Goal: Task Accomplishment & Management: Manage account settings

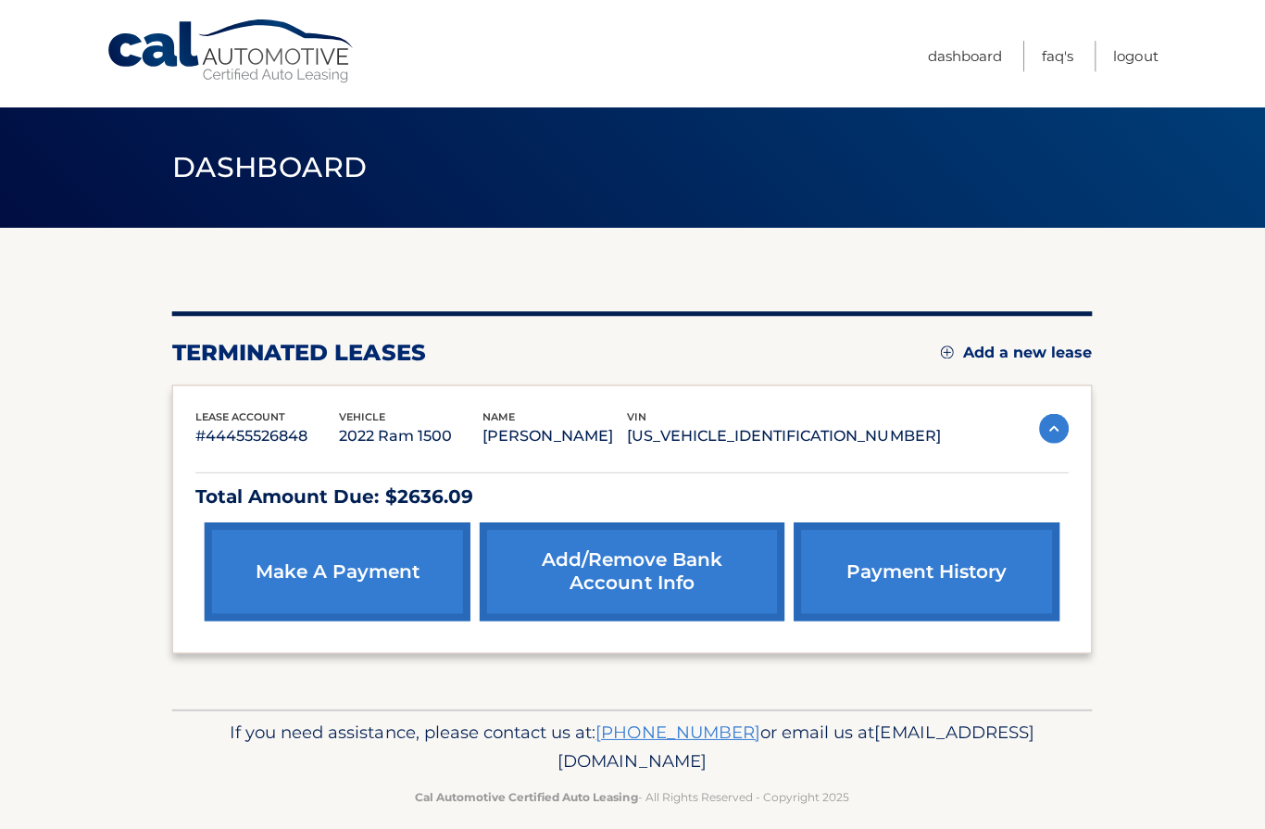
click at [955, 348] on link "Add a new lease" at bounding box center [1015, 352] width 151 height 19
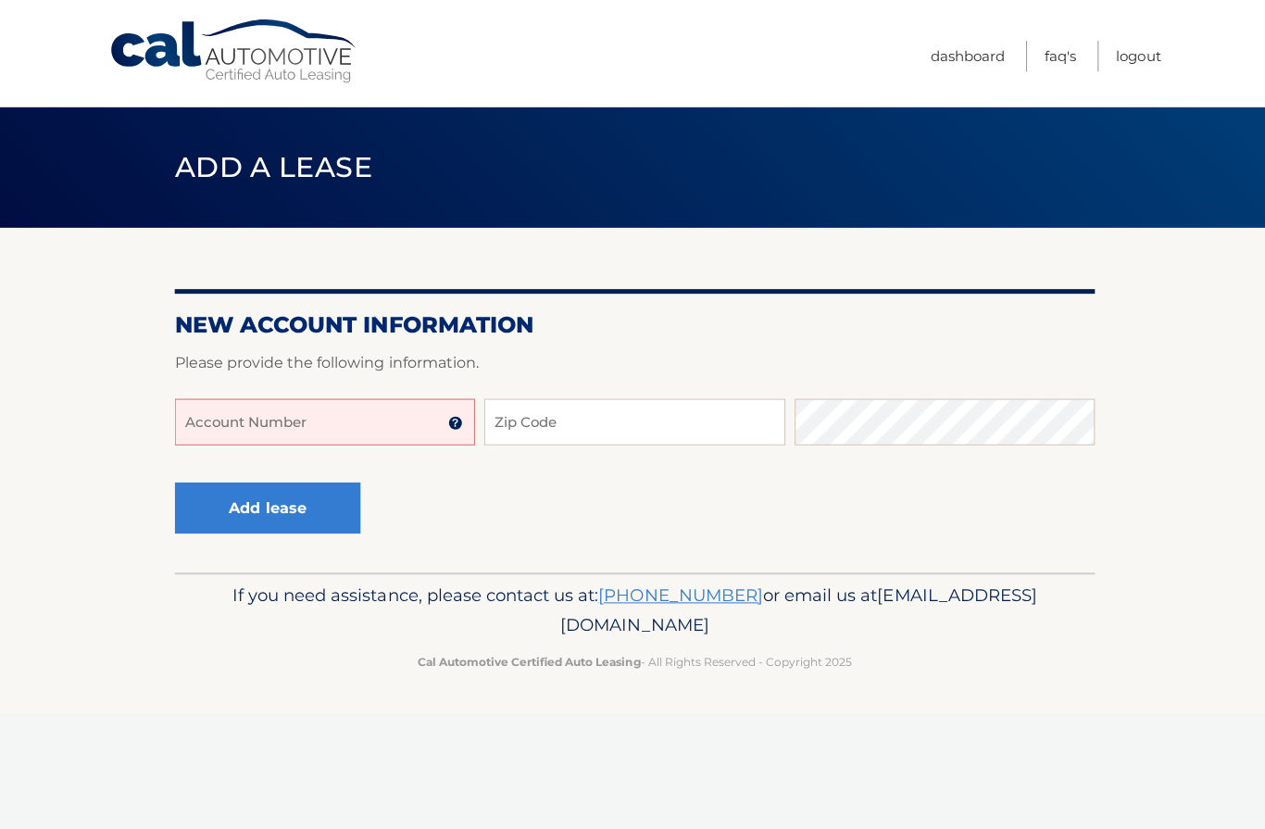
click at [233, 420] on input "Account Number" at bounding box center [323, 420] width 299 height 46
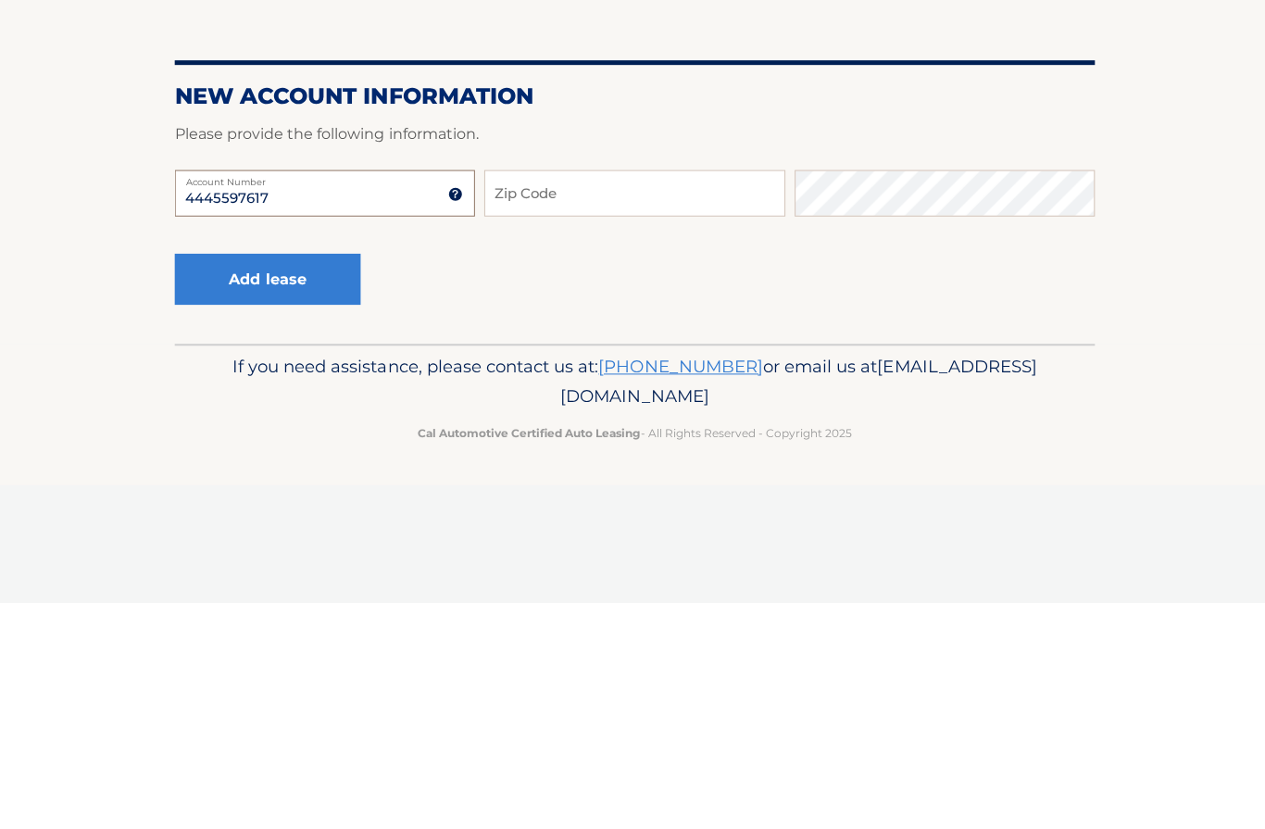
type input "4445597617"
click at [515, 397] on input "Zip Code" at bounding box center [632, 420] width 299 height 46
type input "8"
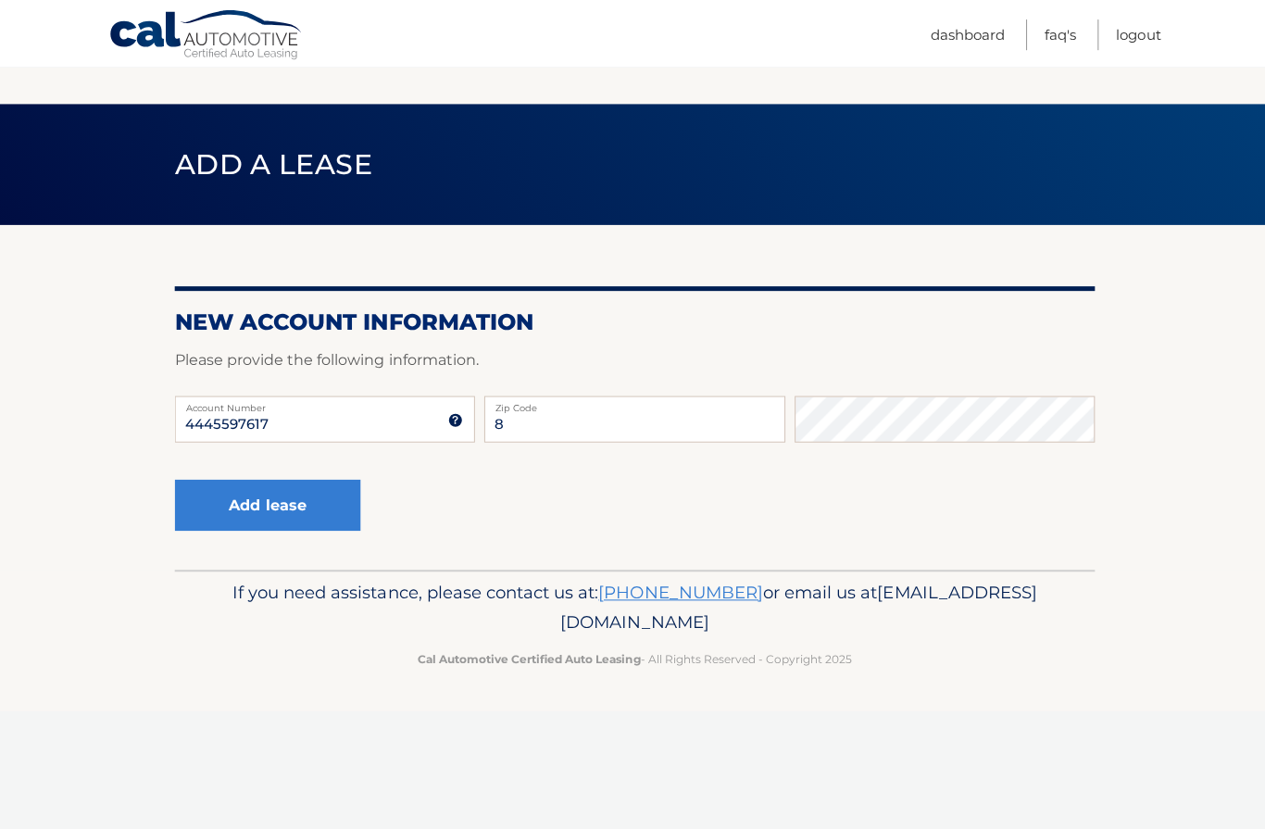
click at [569, 187] on header "Add a lease" at bounding box center [632, 167] width 917 height 120
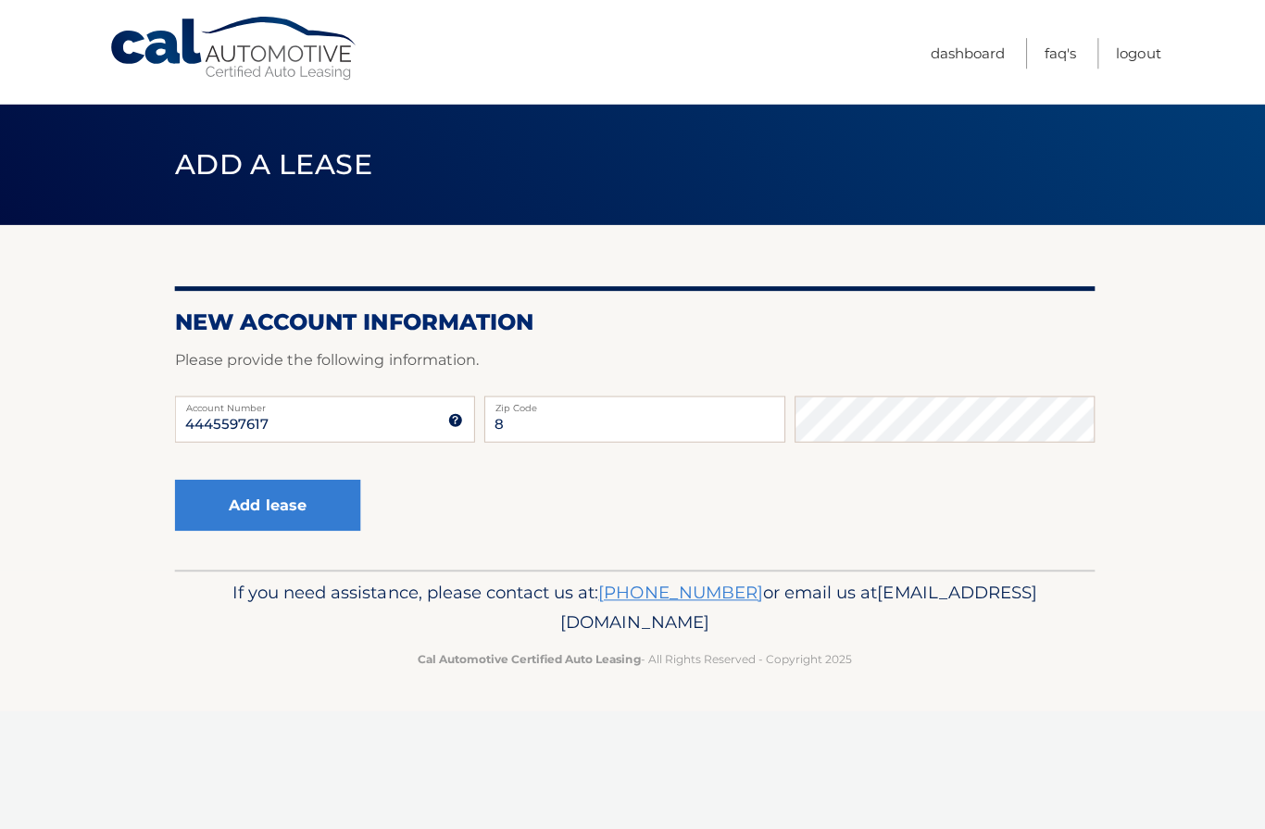
click at [536, 408] on label "Zip Code" at bounding box center [632, 404] width 299 height 15
click at [536, 408] on input "8" at bounding box center [632, 420] width 299 height 46
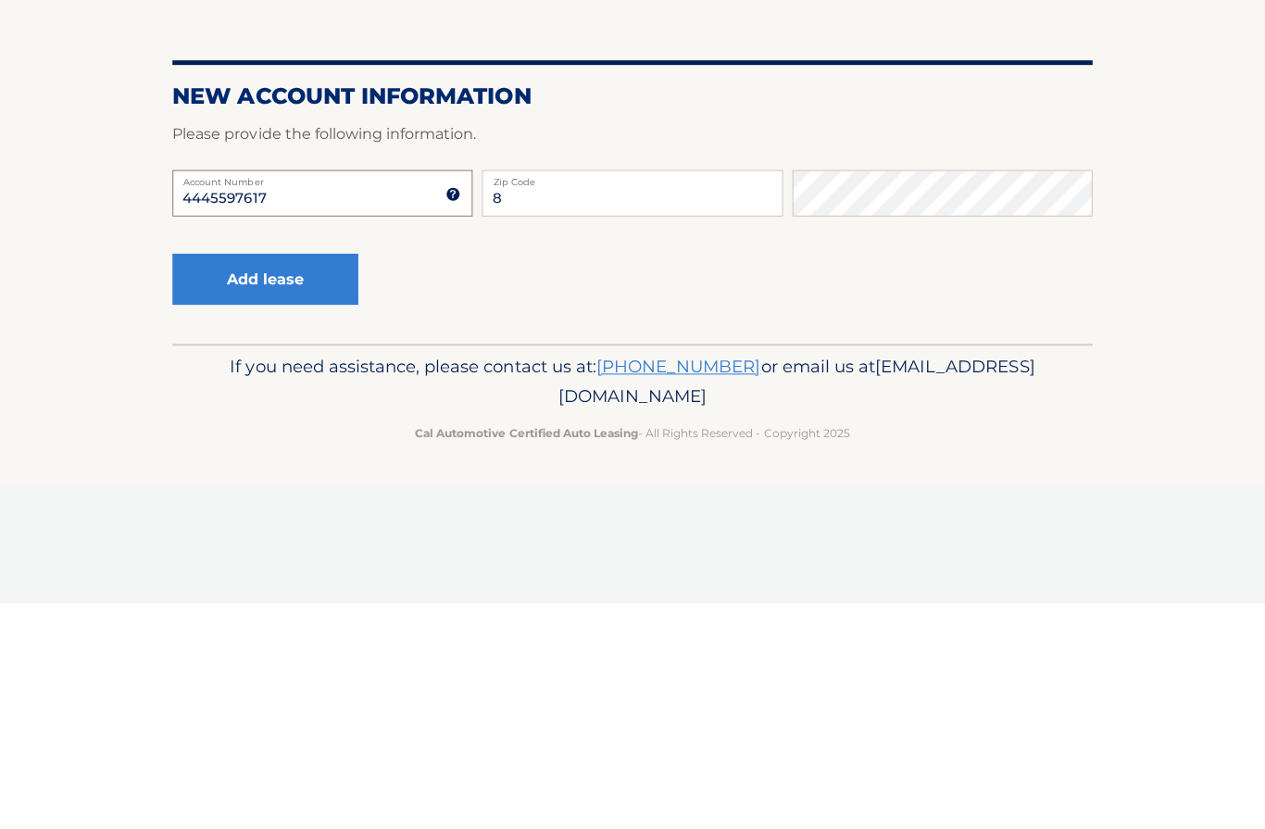
click at [286, 397] on input "4445597617" at bounding box center [323, 420] width 299 height 46
type input "44455976178"
click at [528, 397] on input "8" at bounding box center [632, 420] width 299 height 46
type input "11010"
click at [279, 481] on button "Add lease" at bounding box center [266, 506] width 185 height 51
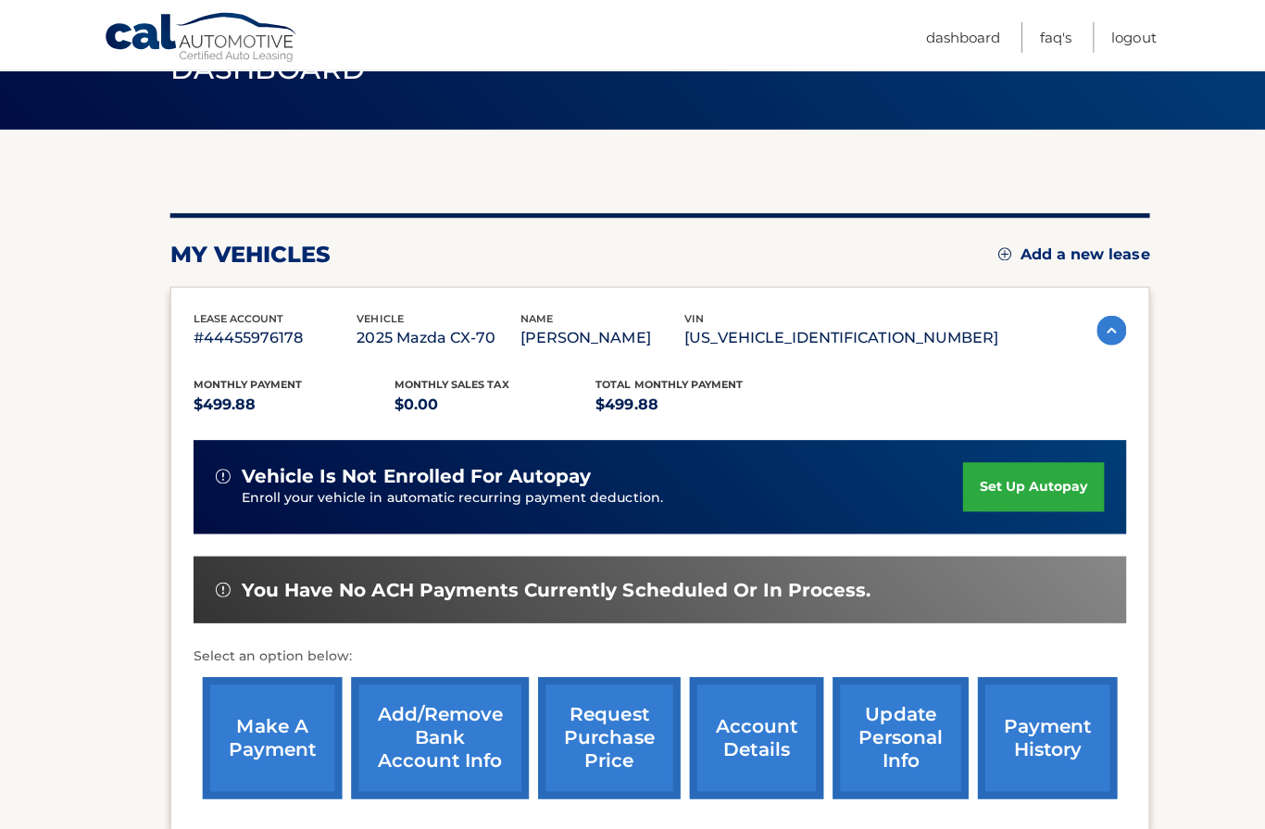
scroll to position [98, 0]
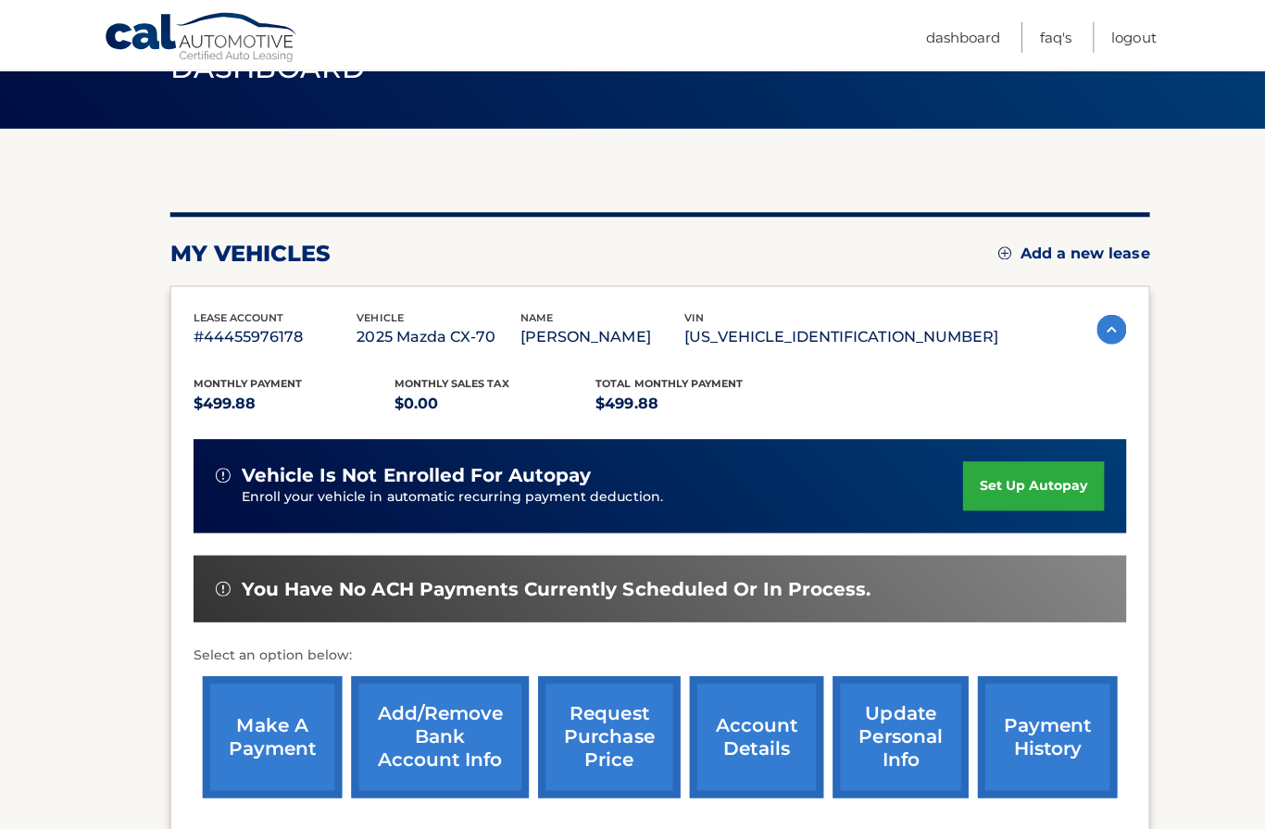
click at [1061, 487] on link "set up autopay" at bounding box center [1034, 484] width 141 height 49
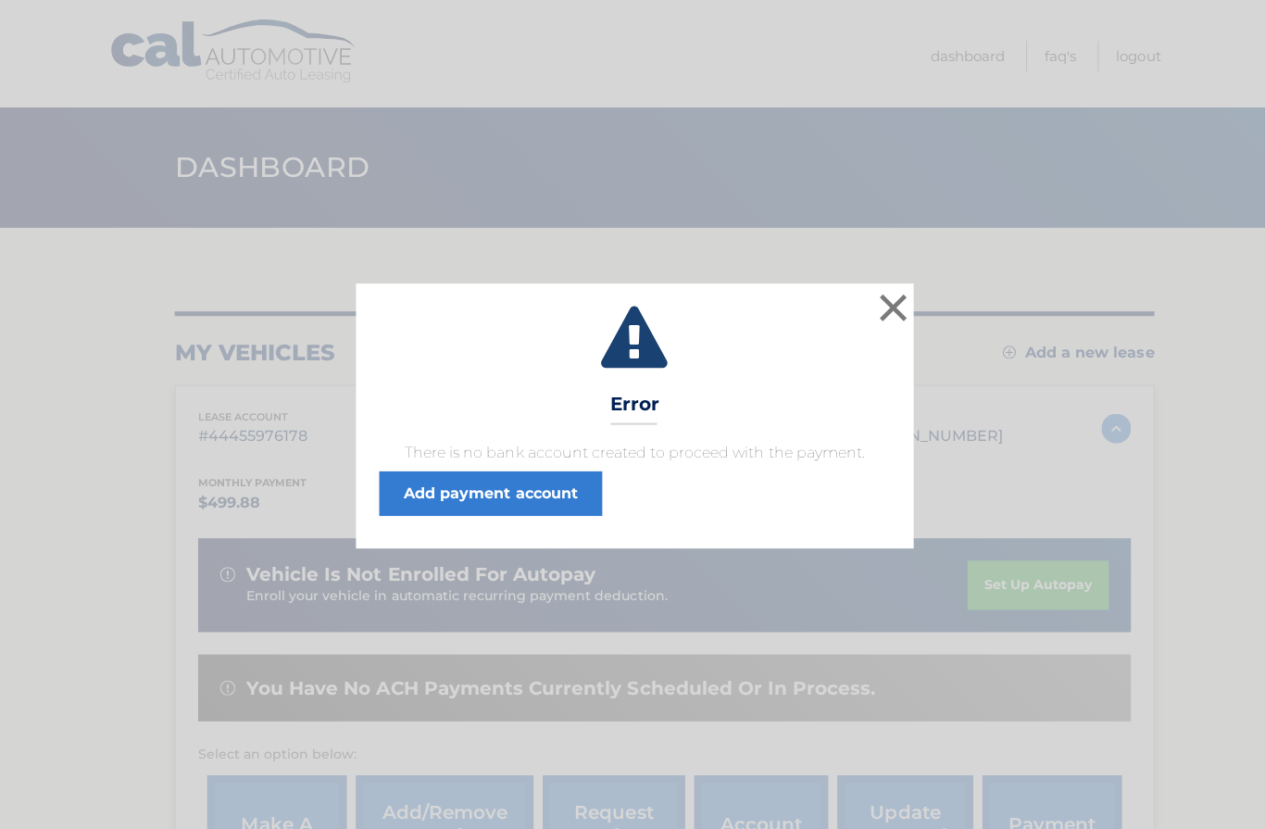
click at [409, 489] on link "Add payment account" at bounding box center [489, 492] width 222 height 44
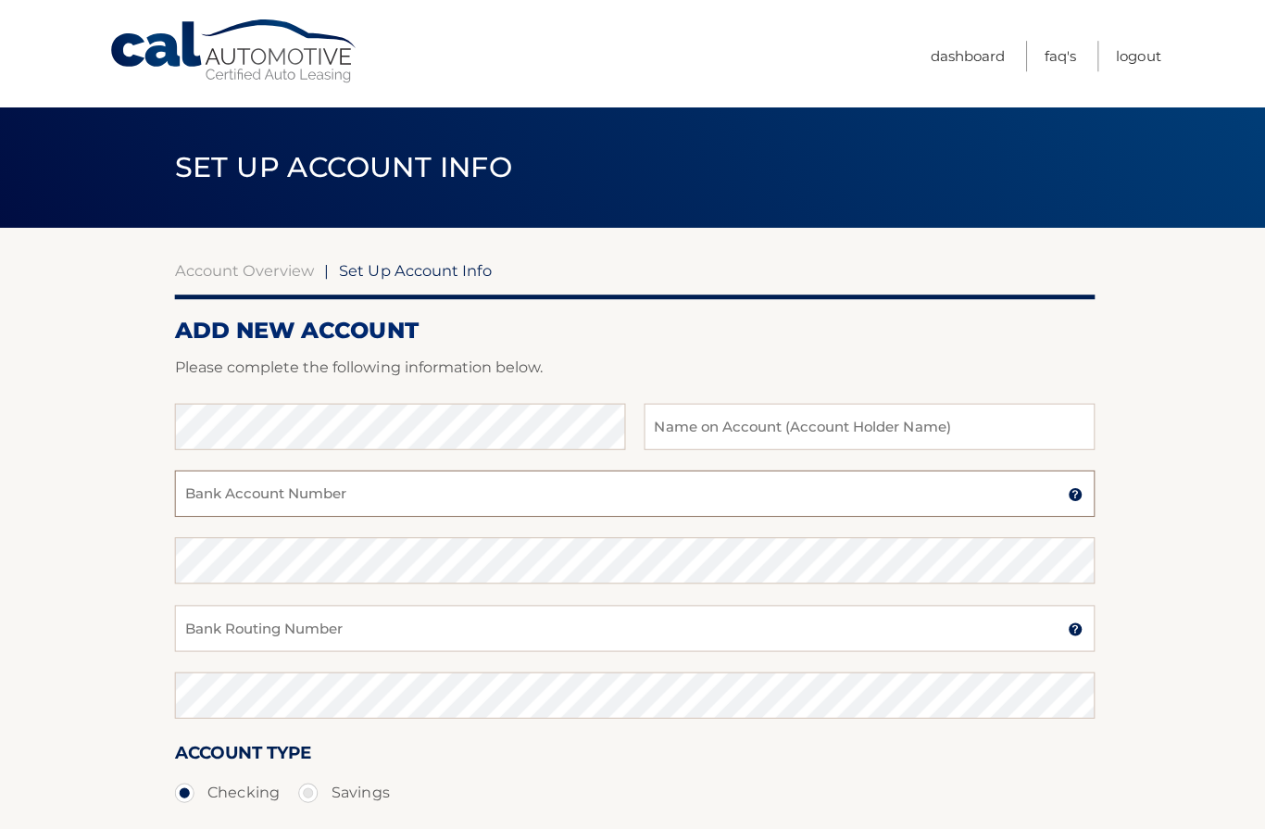
click at [210, 502] on input "Bank Account Number" at bounding box center [632, 492] width 917 height 46
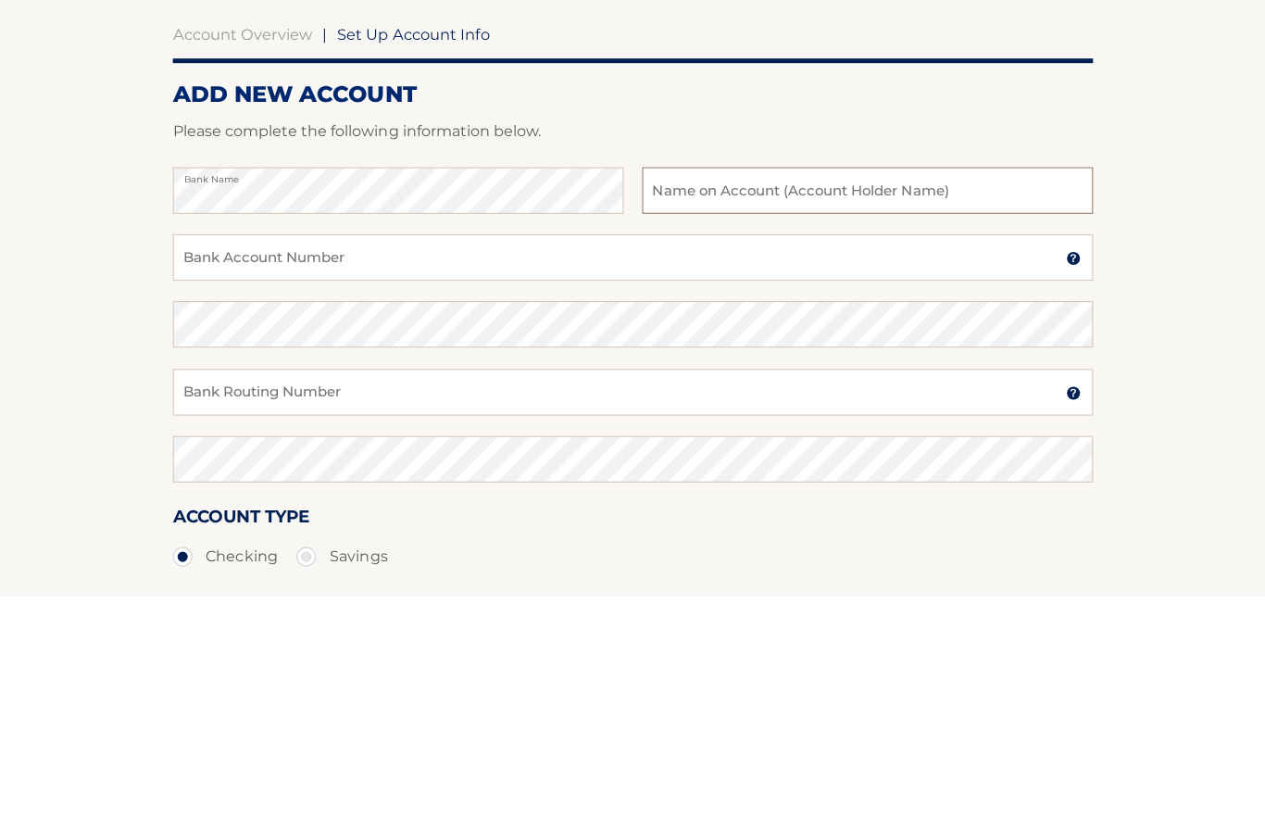
click at [660, 402] on input "text" at bounding box center [866, 425] width 449 height 46
type input "[PERSON_NAME]"
click at [211, 469] on input "Bank Account Number" at bounding box center [632, 492] width 917 height 46
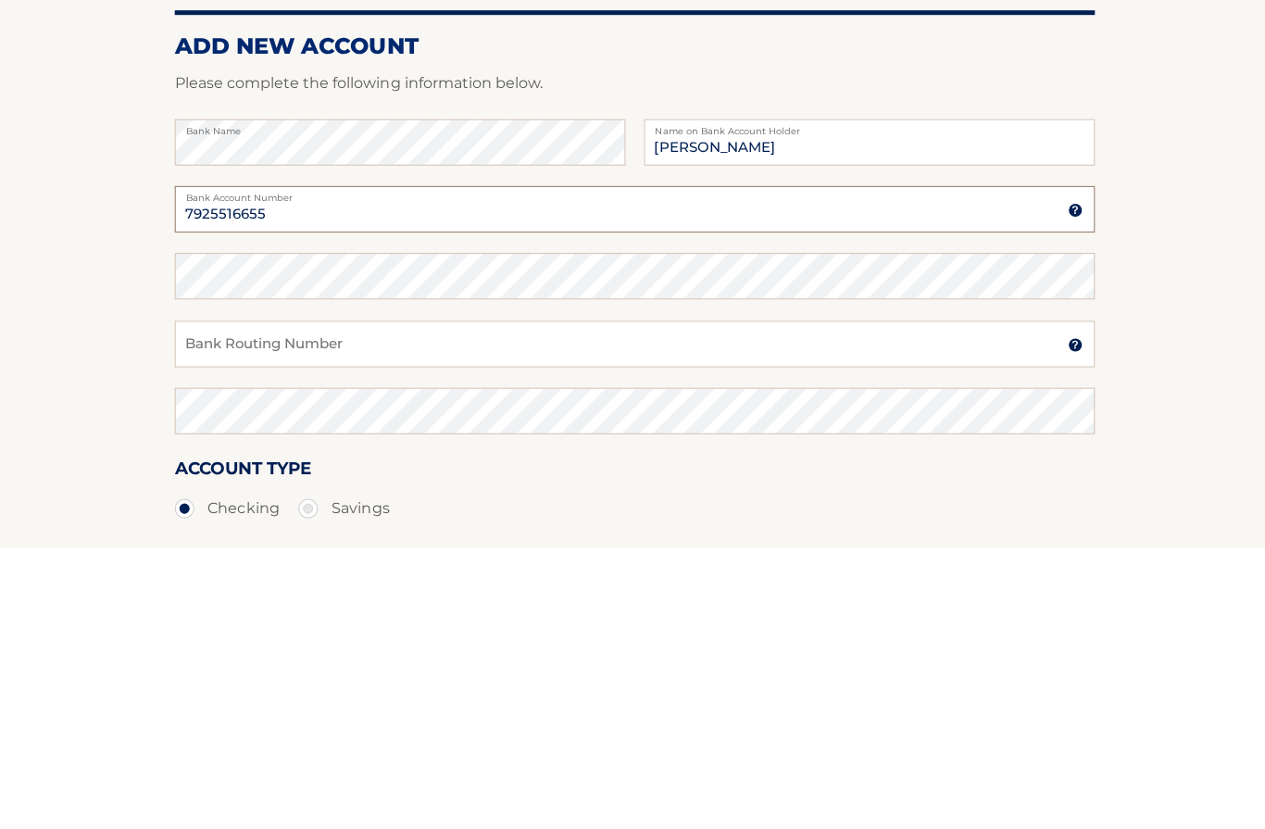
type input "7925516655"
click at [203, 603] on input "Bank Routing Number" at bounding box center [632, 626] width 917 height 46
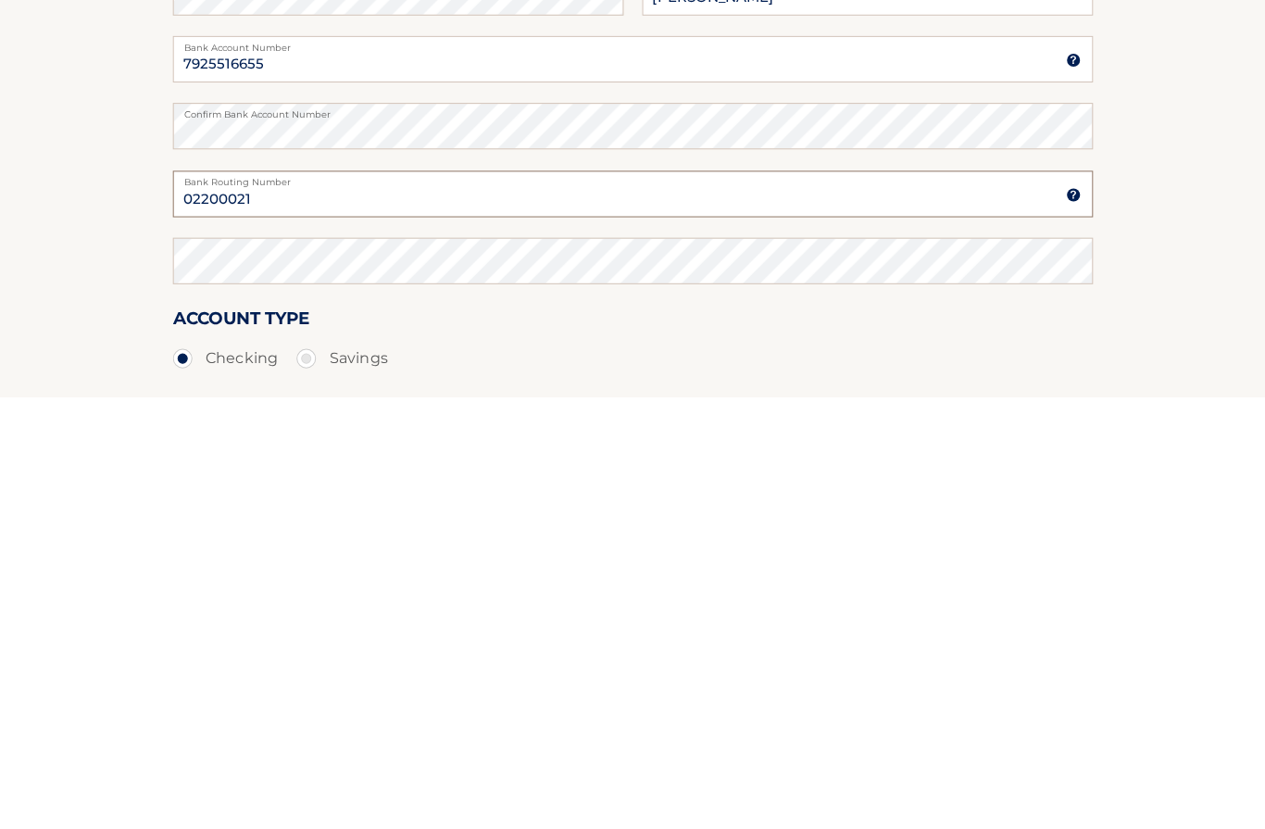
type input "02200021"
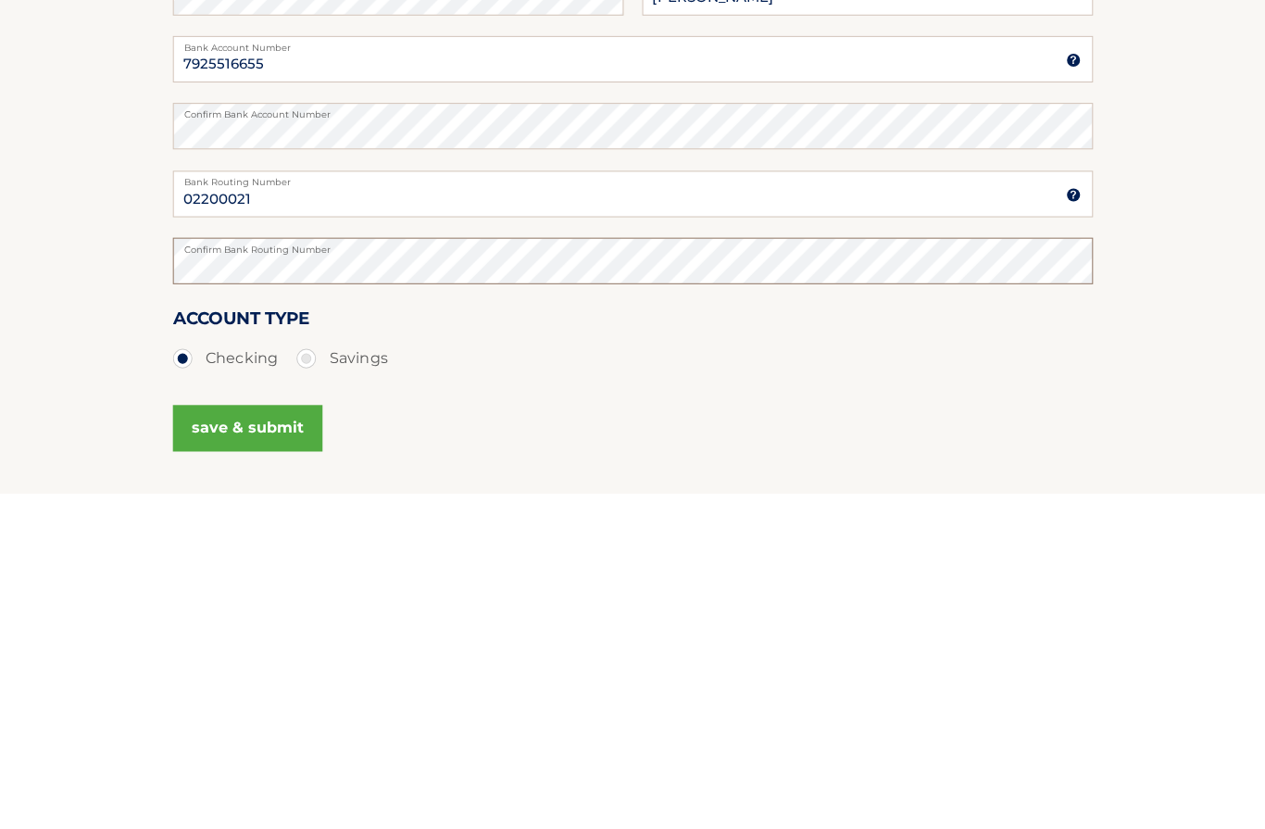
scroll to position [107, 0]
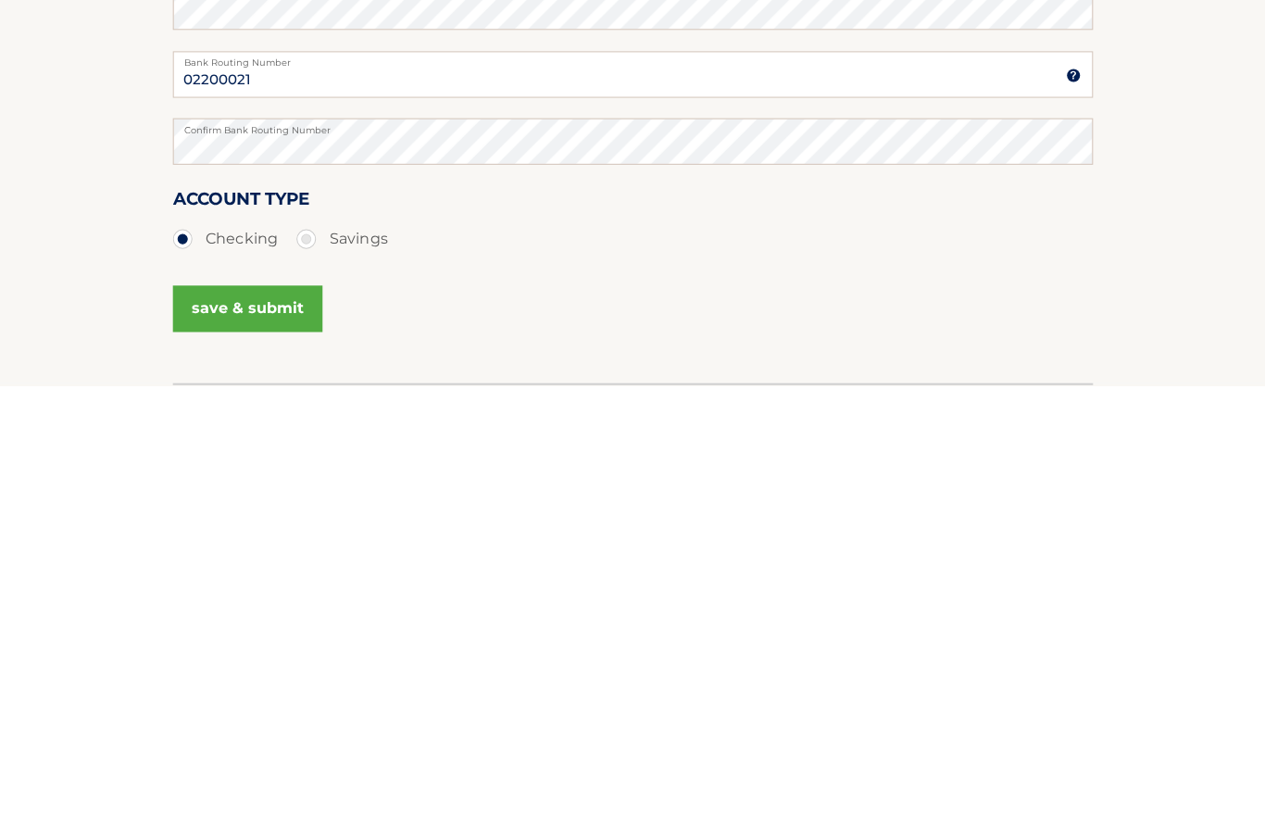
click at [192, 729] on button "save & submit" at bounding box center [248, 752] width 149 height 46
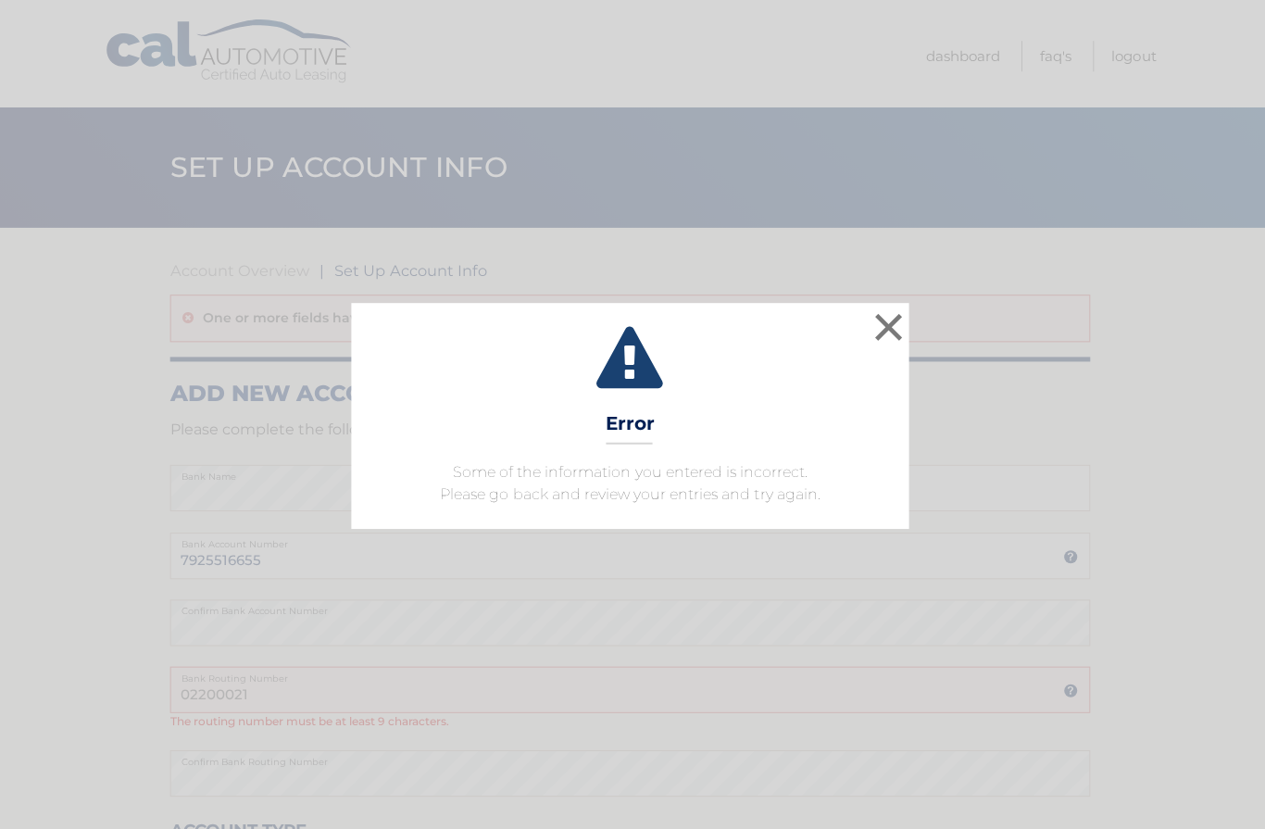
click at [872, 325] on button "×" at bounding box center [890, 325] width 37 height 37
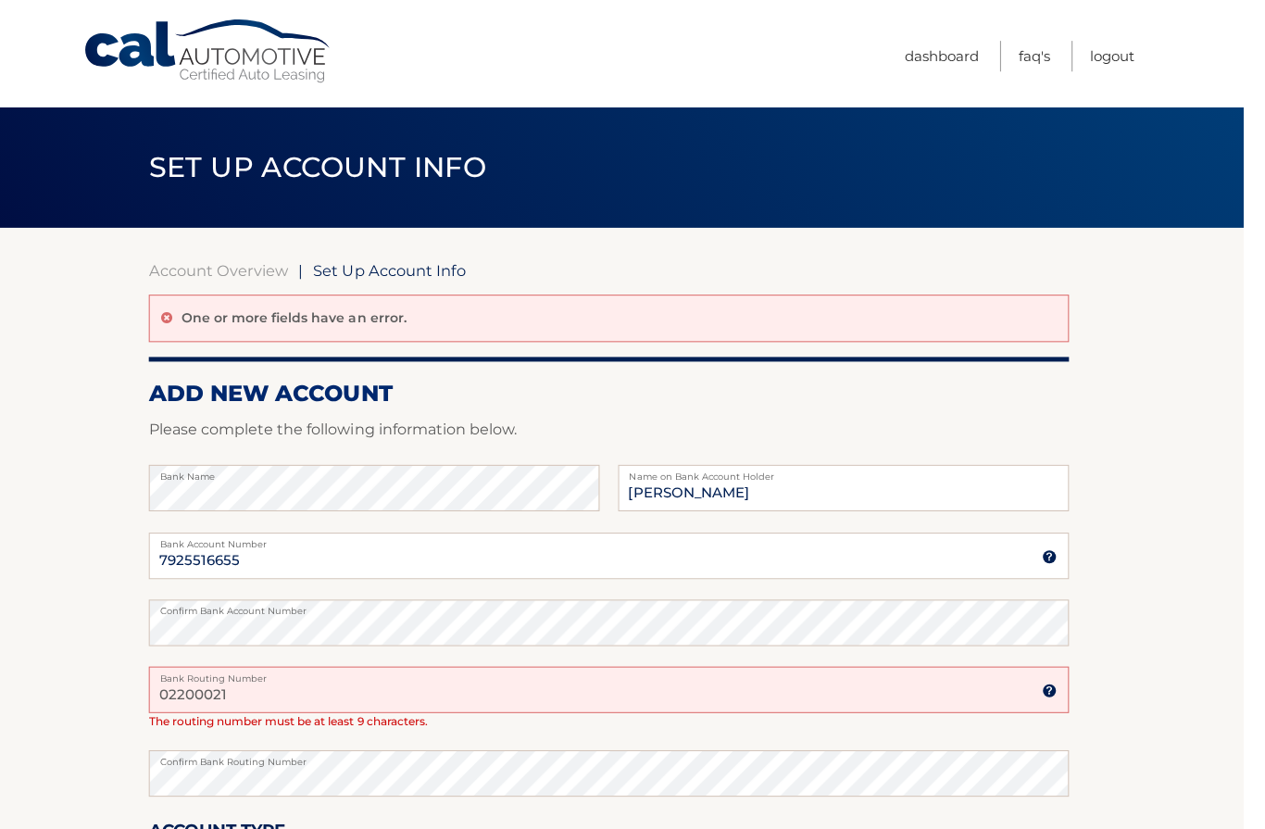
scroll to position [5, 0]
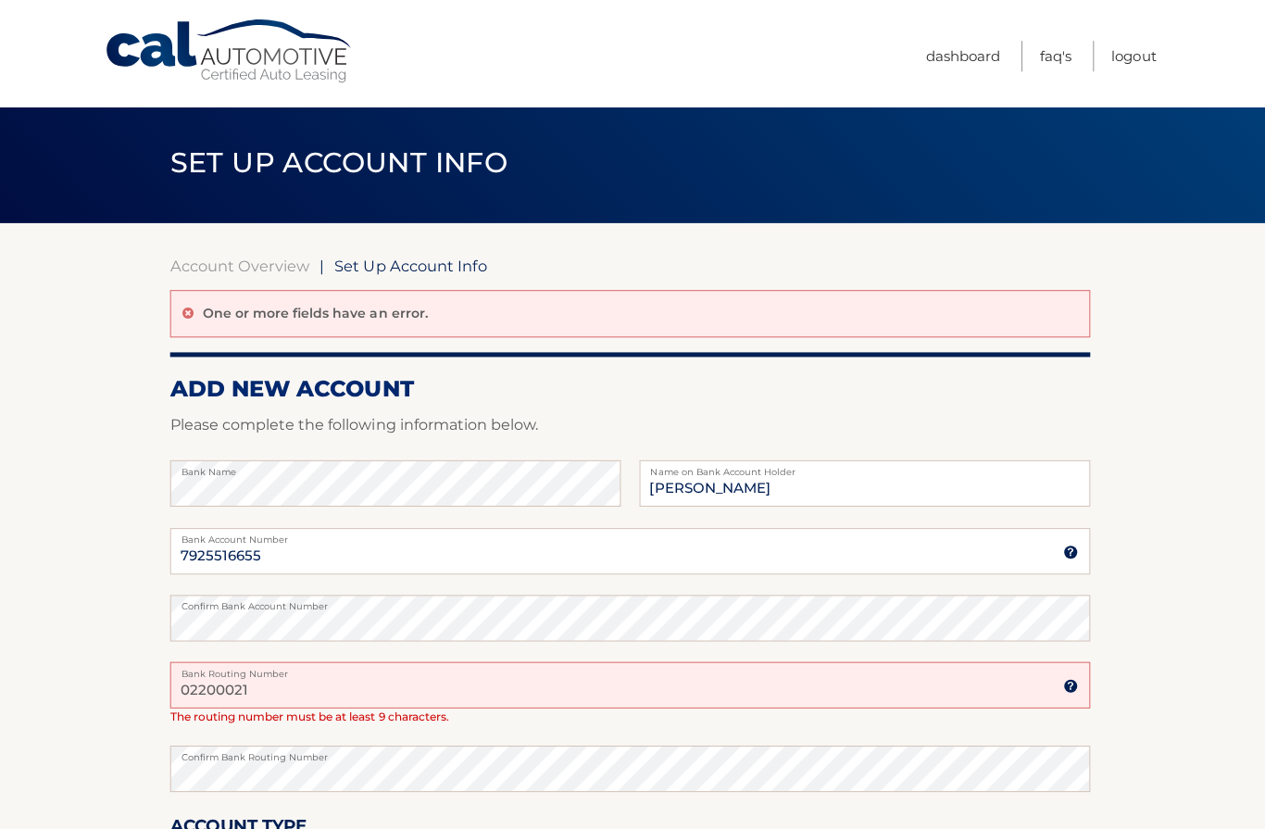
click at [246, 690] on input "02200021" at bounding box center [632, 682] width 917 height 46
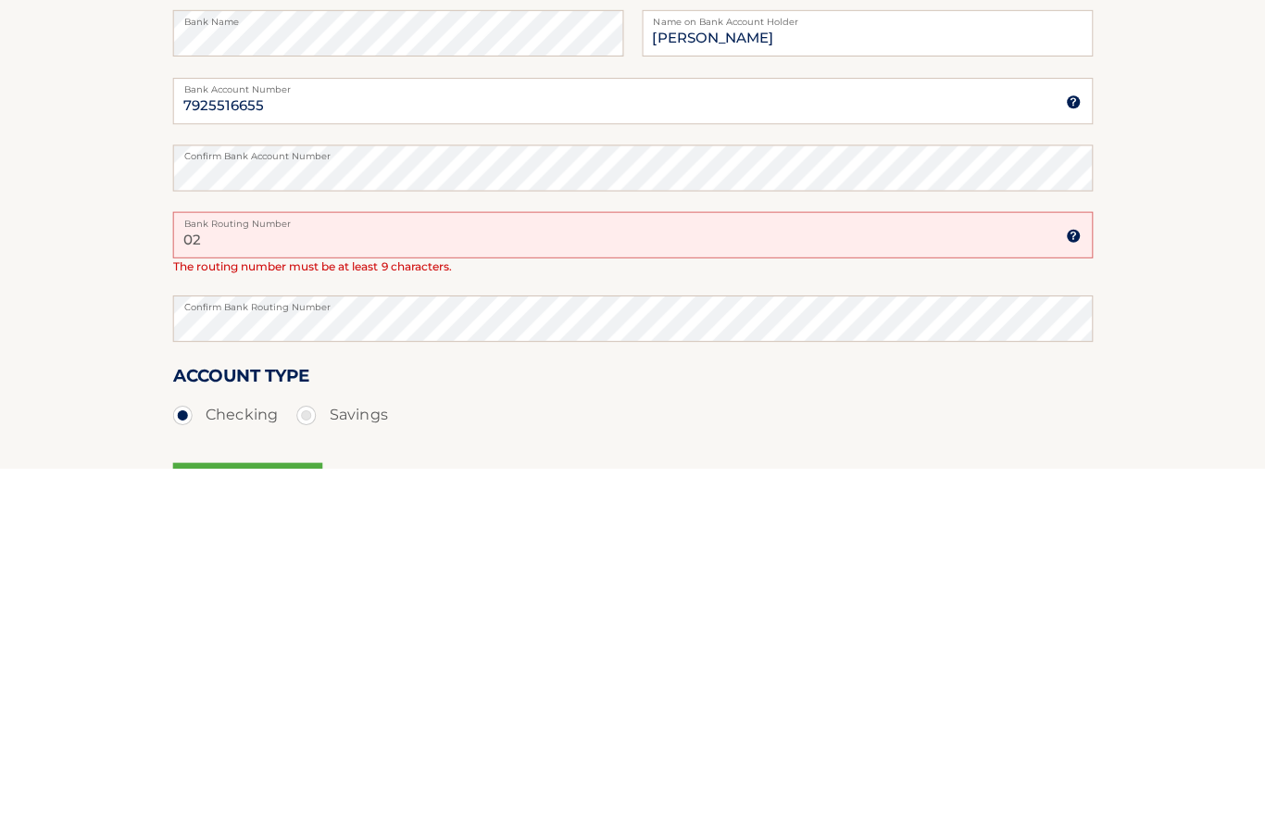
type input "0"
click at [752, 657] on div "Confirm Bank Routing Number" at bounding box center [632, 690] width 917 height 67
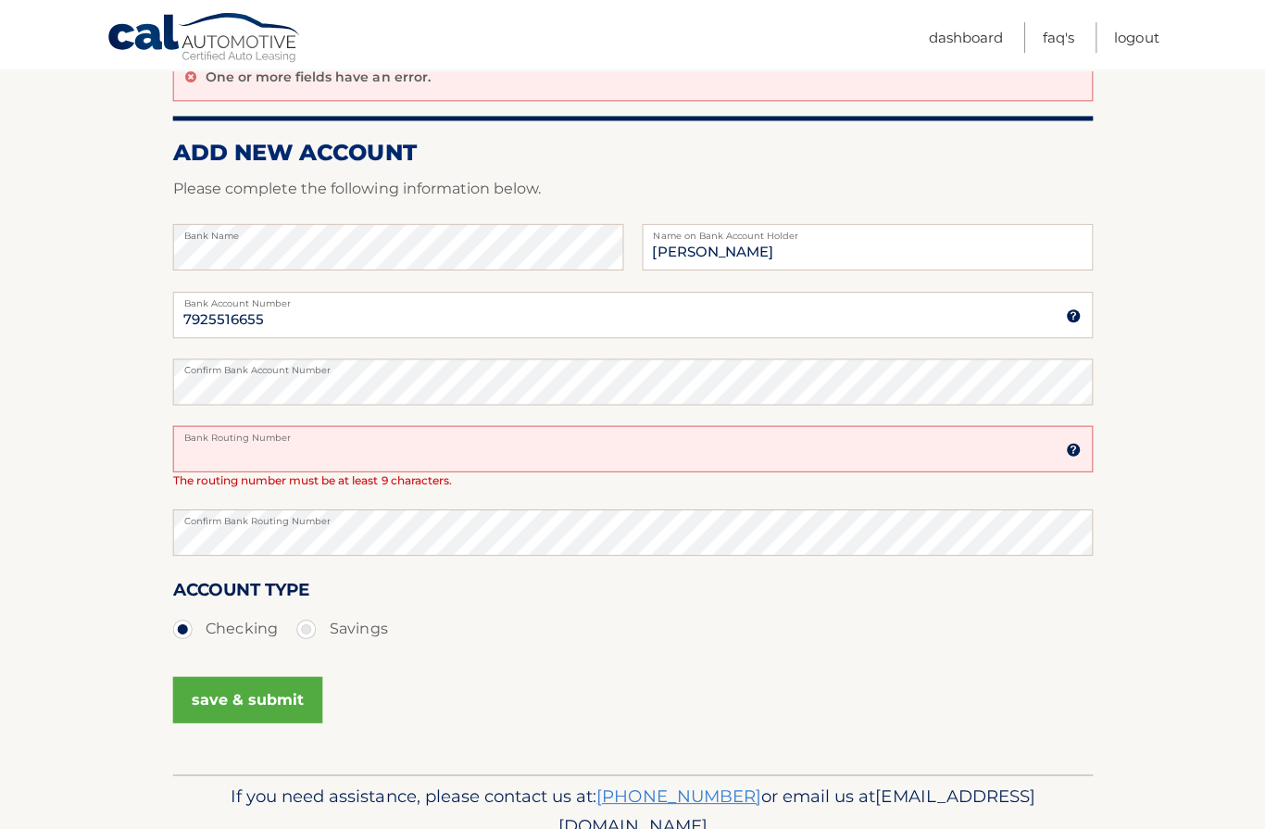
click at [213, 468] on input "Bank Routing Number" at bounding box center [632, 447] width 917 height 46
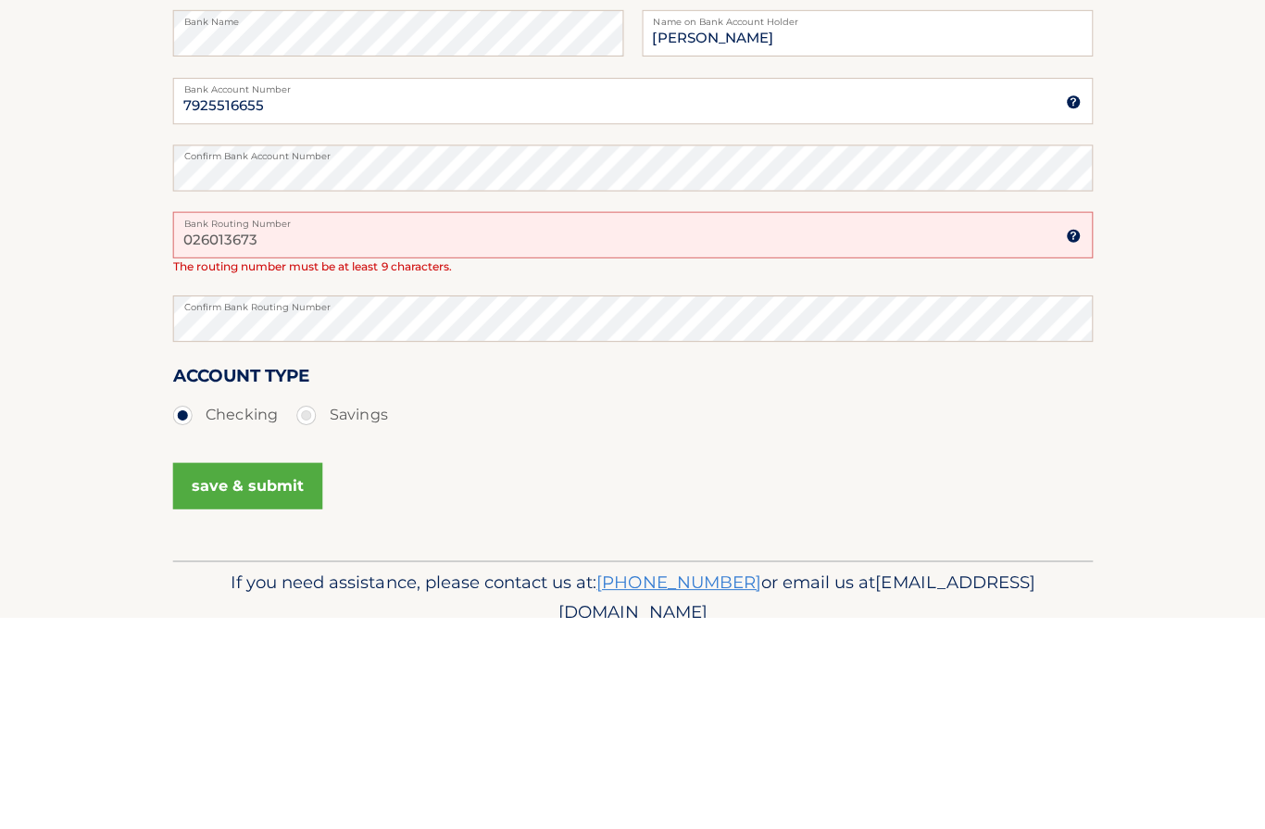
type input "026013673"
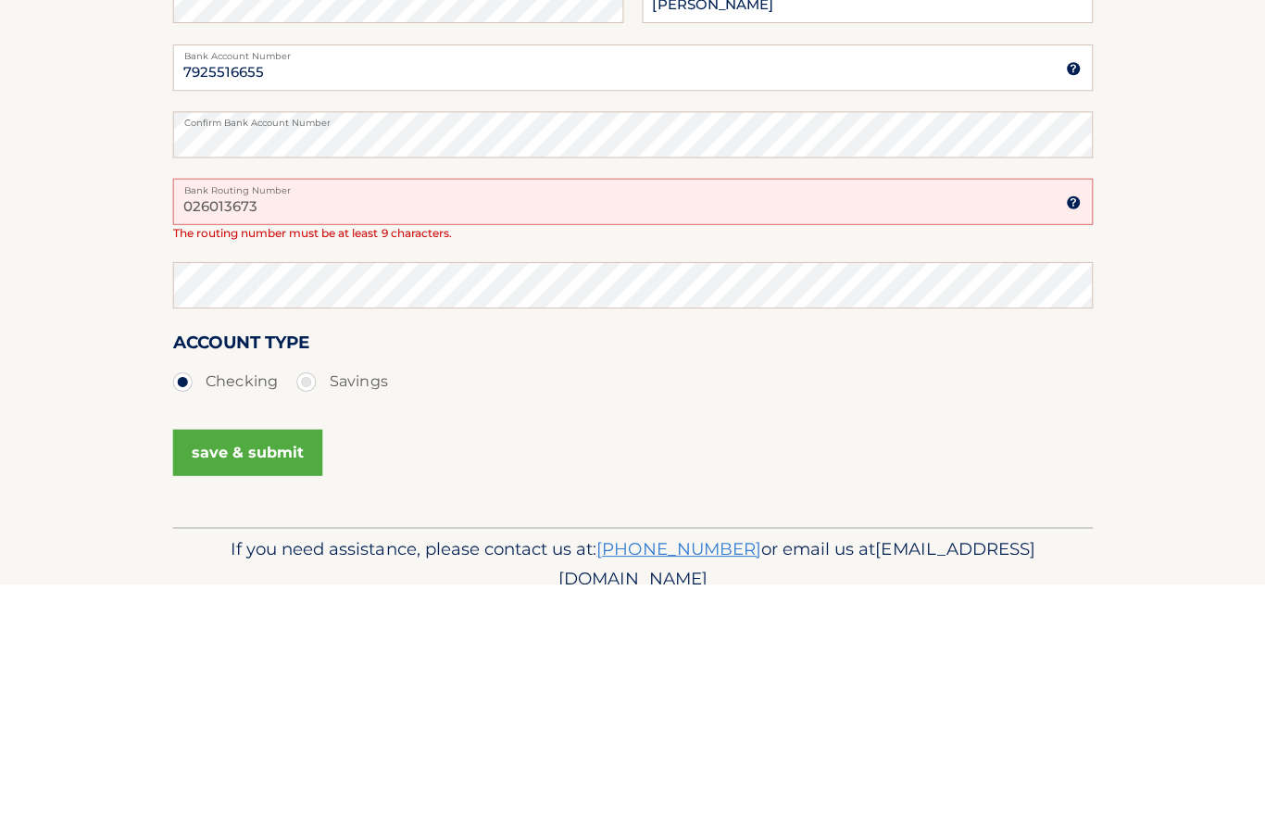
click at [443, 609] on ul "Checking Savings" at bounding box center [632, 627] width 917 height 37
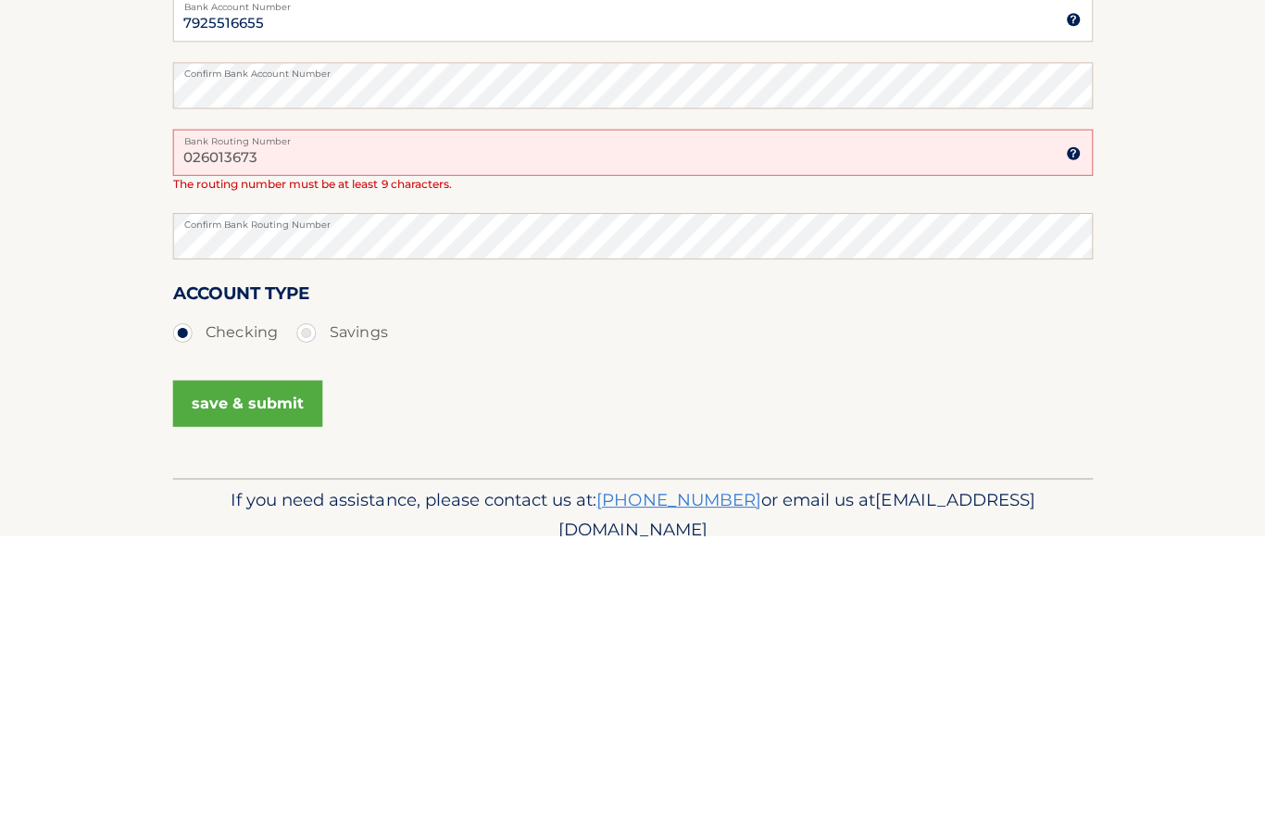
click at [206, 674] on button "save & submit" at bounding box center [248, 697] width 149 height 46
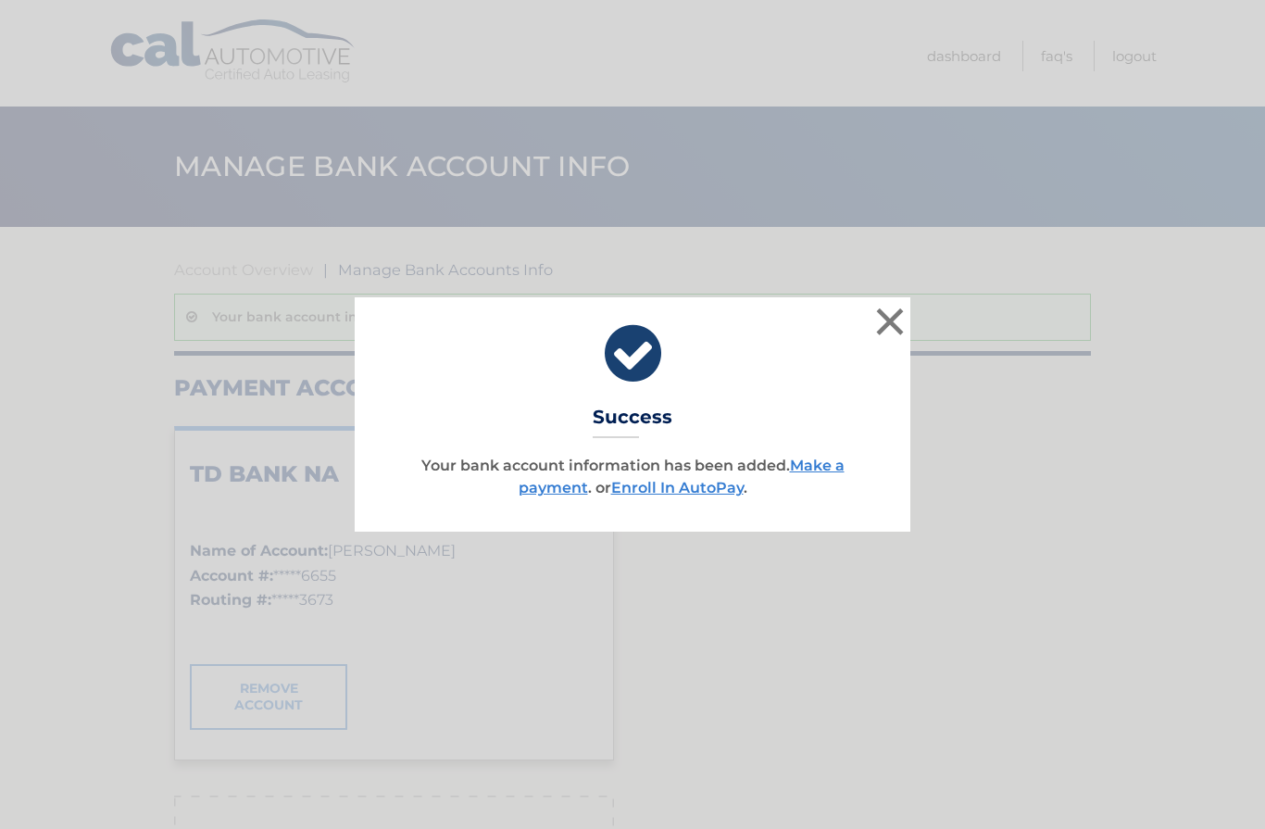
click at [266, 363] on div "× Success Your bank account information has been added. Make a payment . or Enr…" at bounding box center [632, 413] width 1250 height 233
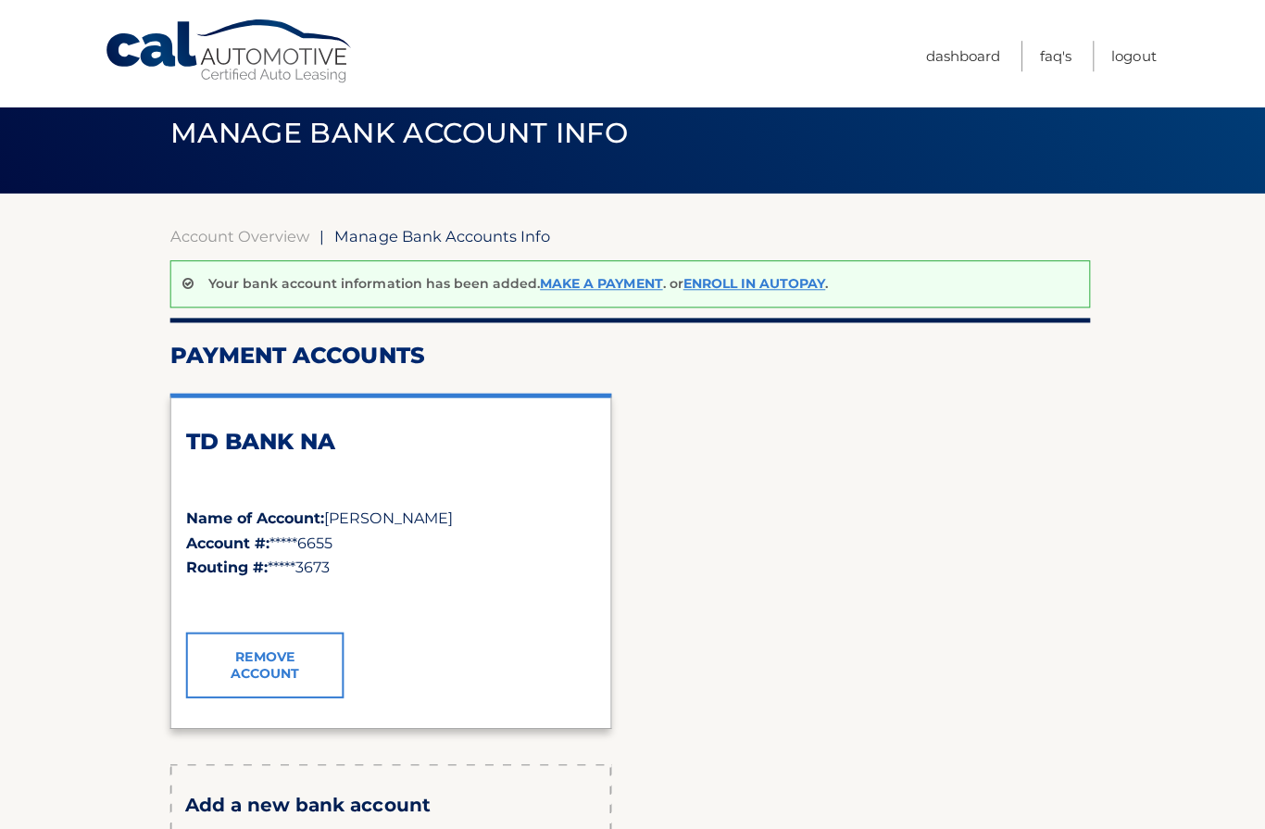
scroll to position [33, 0]
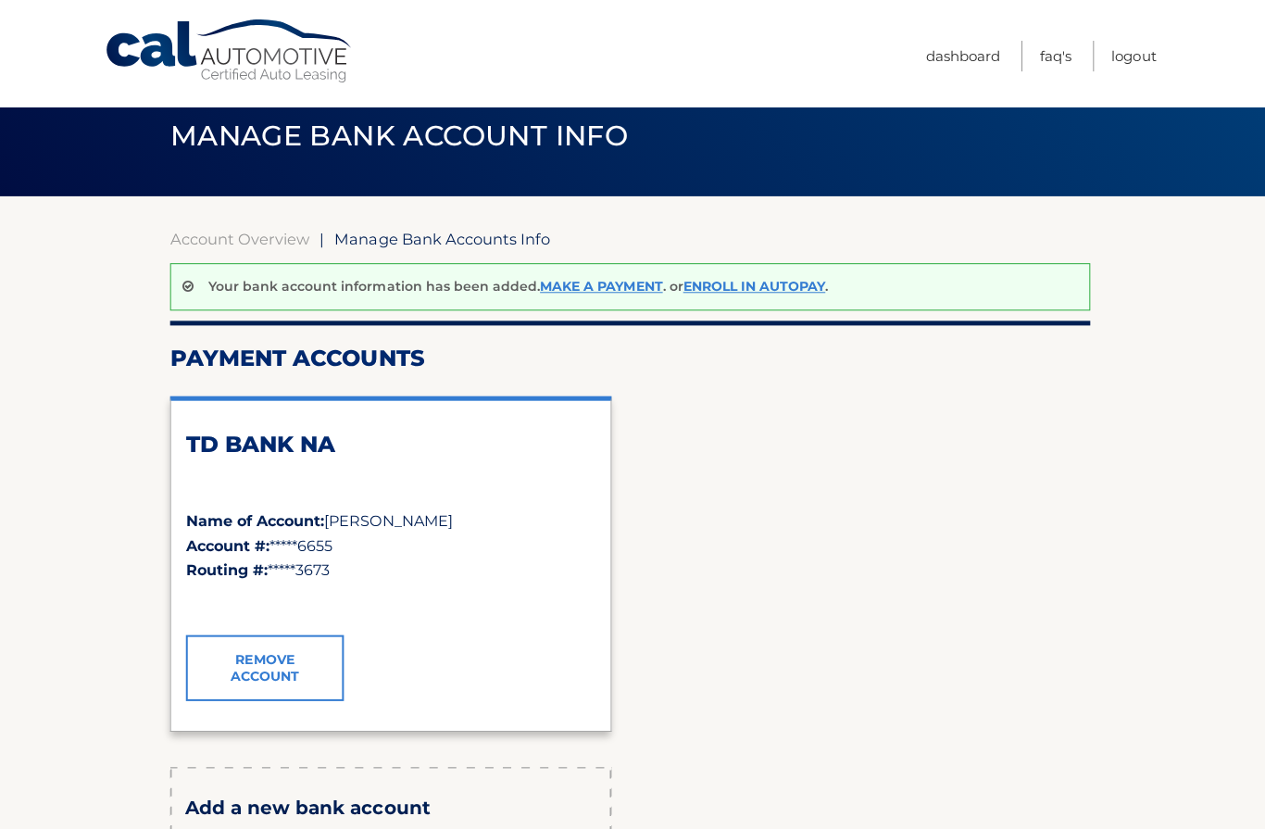
click at [68, 752] on section "Account Overview | Manage Bank Accounts Info Your bank account information has …" at bounding box center [632, 627] width 1265 height 865
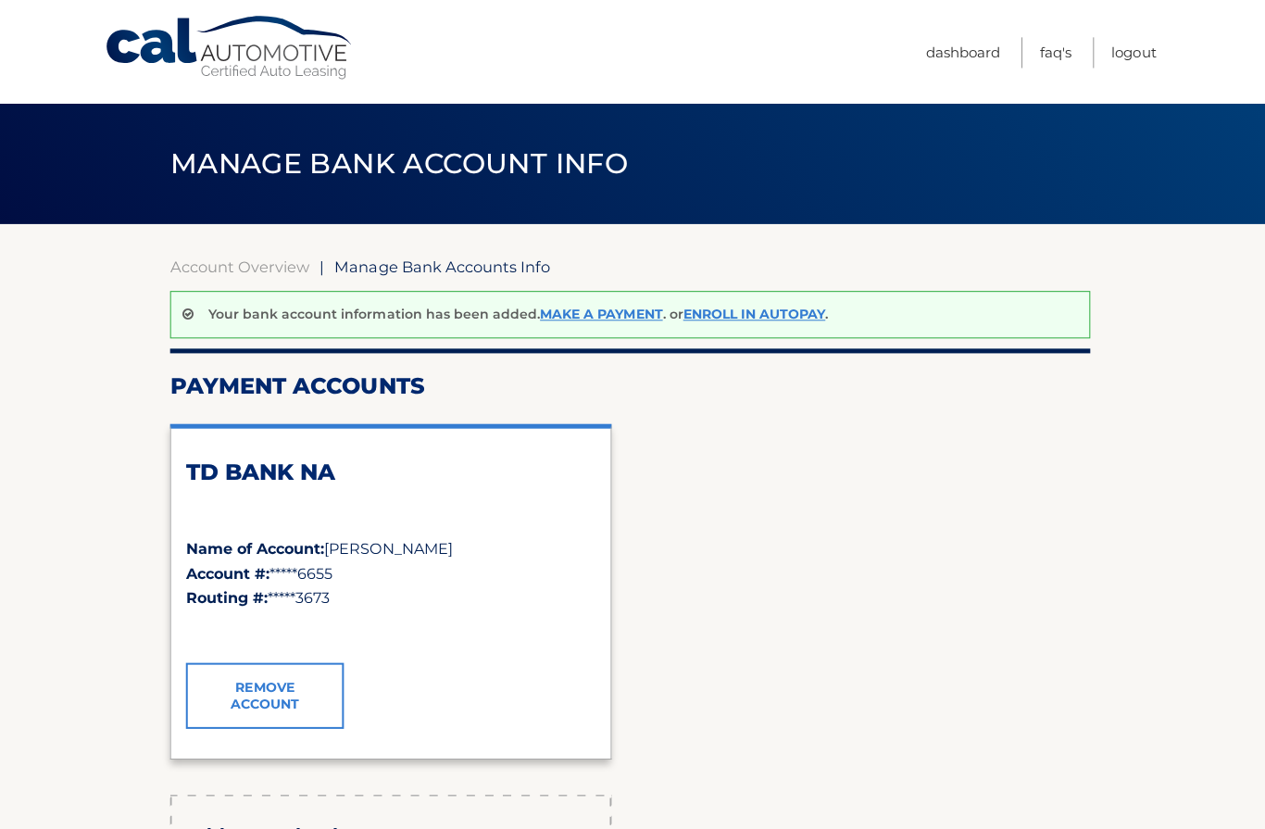
scroll to position [1, 0]
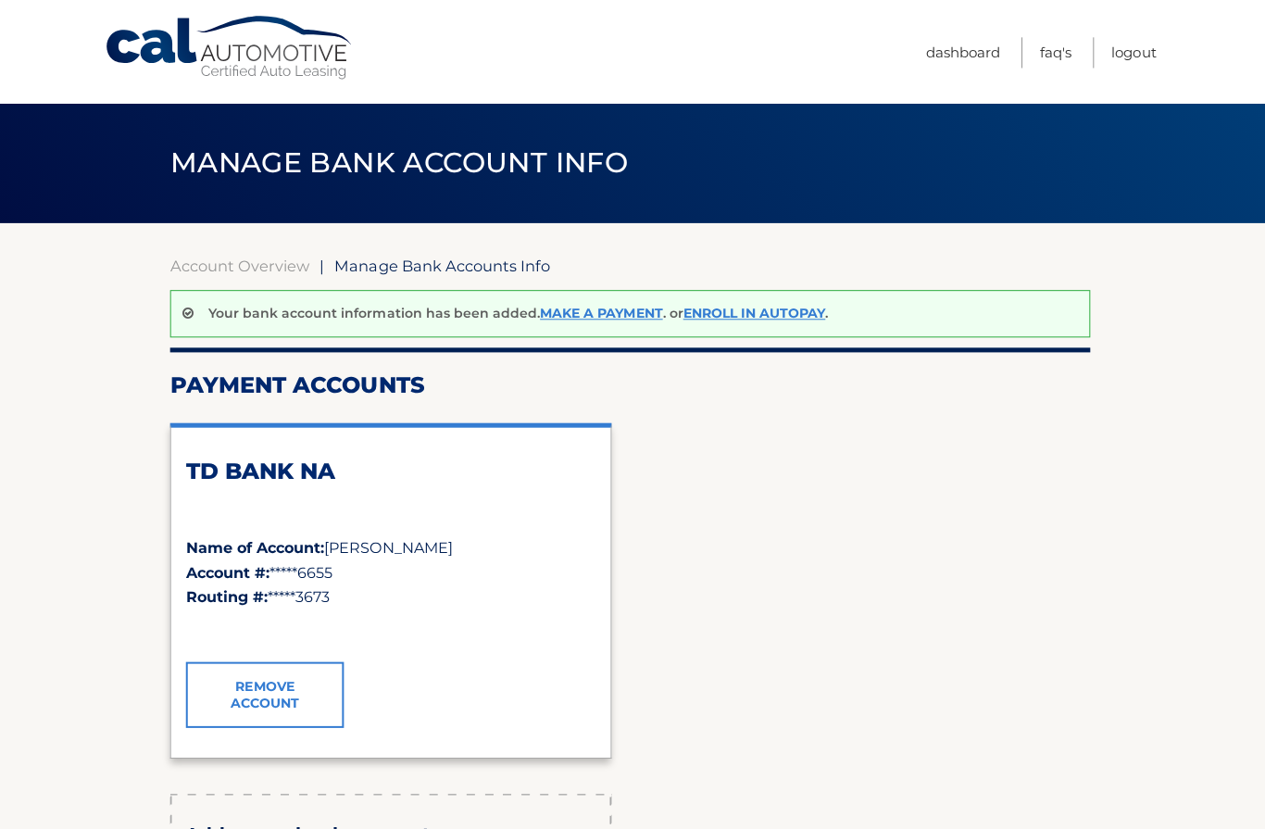
click at [697, 307] on link "Enroll In AutoPay" at bounding box center [756, 315] width 142 height 17
click at [707, 316] on link "Enroll In AutoPay" at bounding box center [756, 315] width 142 height 17
click at [709, 314] on link "Enroll In AutoPay" at bounding box center [756, 315] width 142 height 17
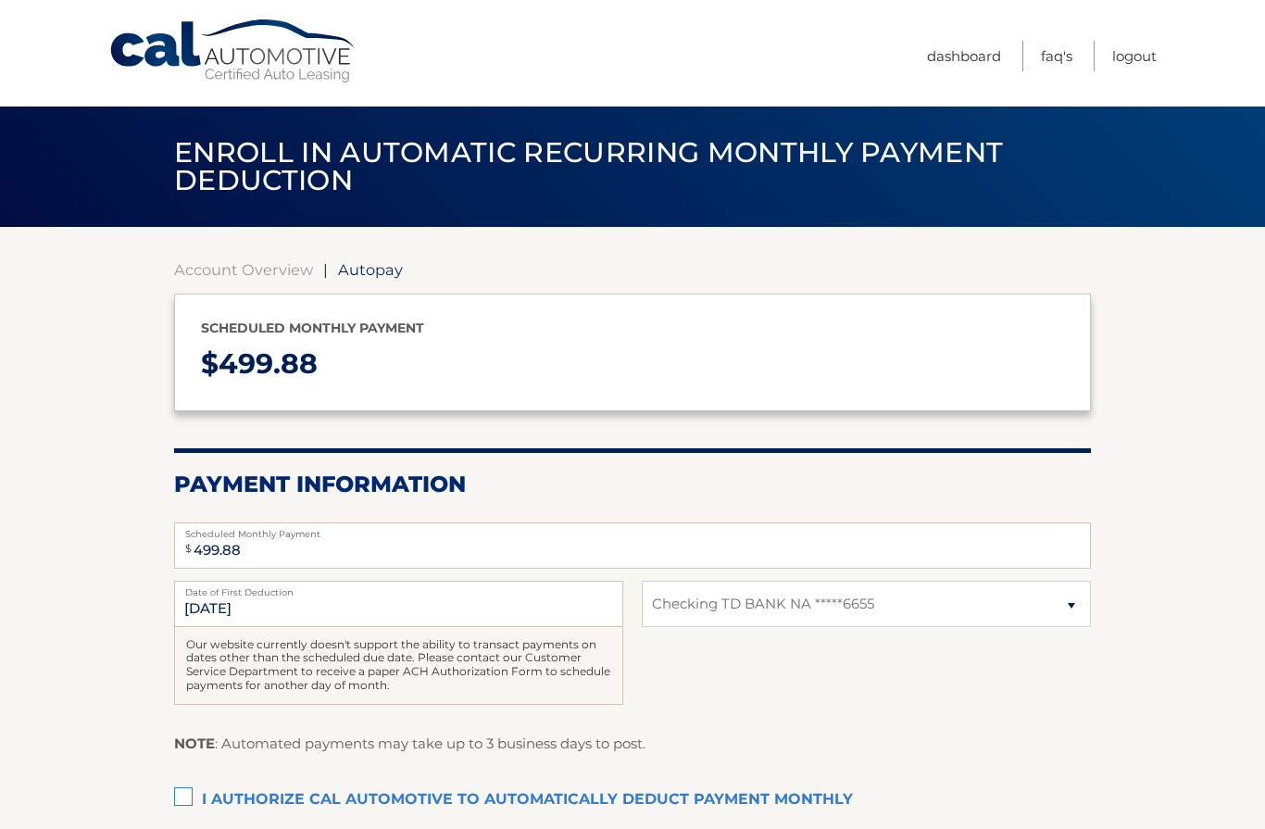
select select "MTg2M2YyMTQtNThjOC00MjFiLWI2NjctZWEyYzFkMjEyZWQ4"
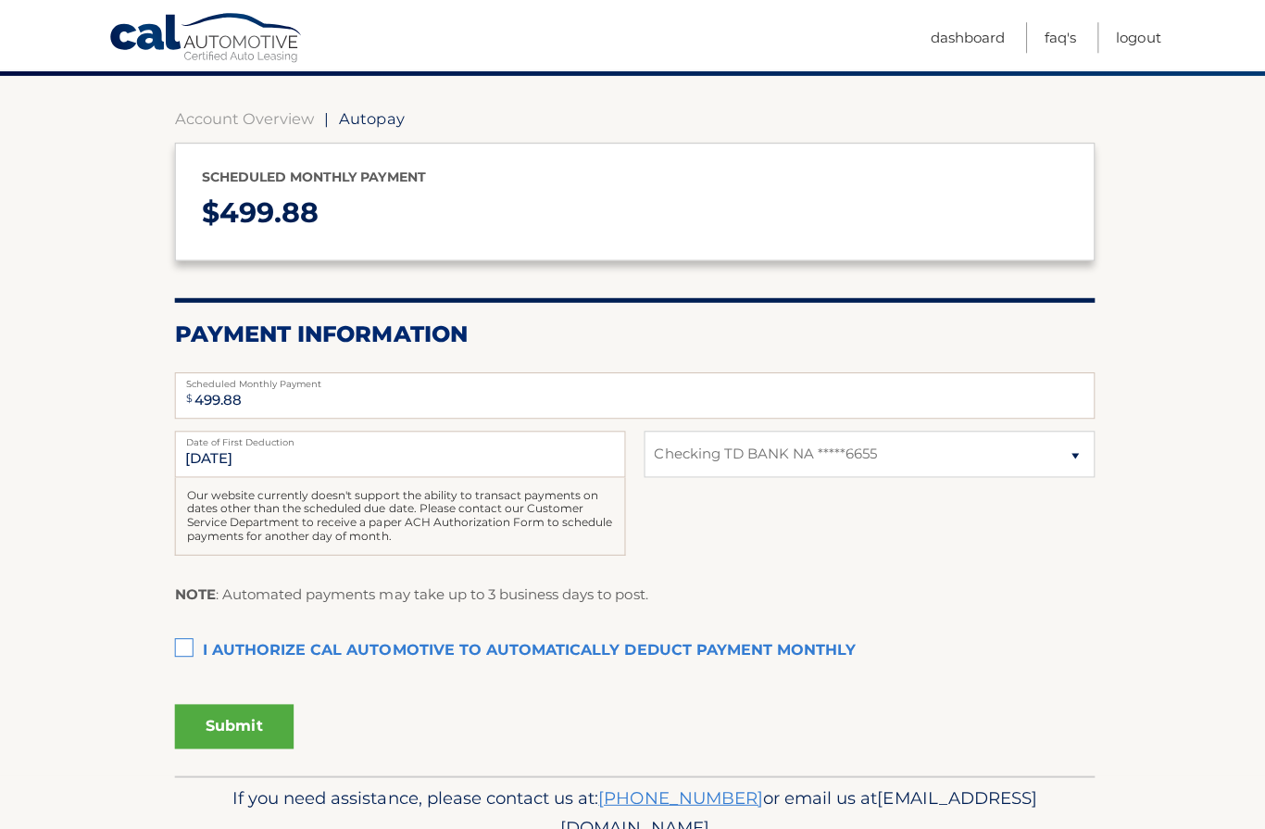
scroll to position [151, 0]
click at [188, 645] on label "I authorize cal automotive to automatically deduct payment monthly This checkbo…" at bounding box center [632, 649] width 917 height 37
click at [0, 0] on input "I authorize cal automotive to automatically deduct payment monthly This checkbo…" at bounding box center [0, 0] width 0 height 0
click at [183, 712] on button "Submit" at bounding box center [233, 724] width 119 height 44
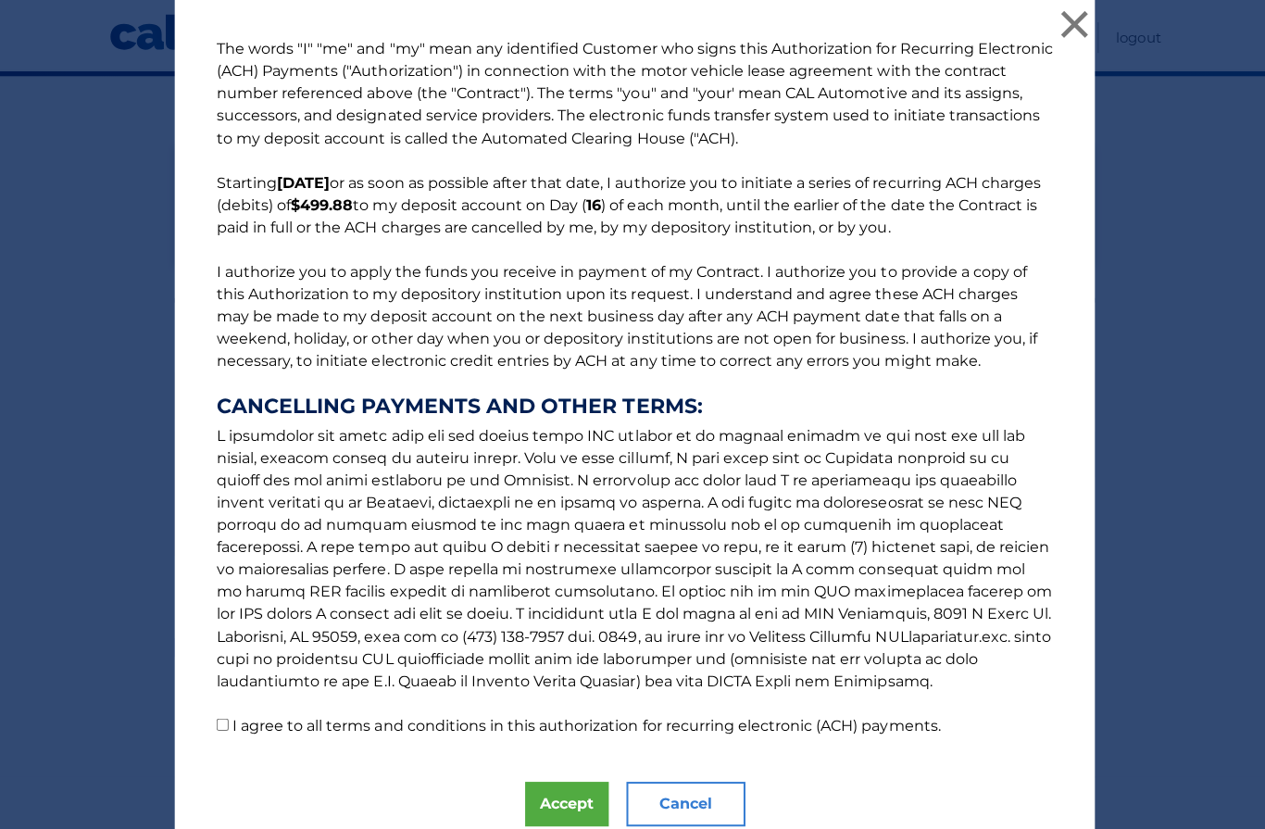
click at [569, 807] on button "Accept" at bounding box center [564, 801] width 83 height 44
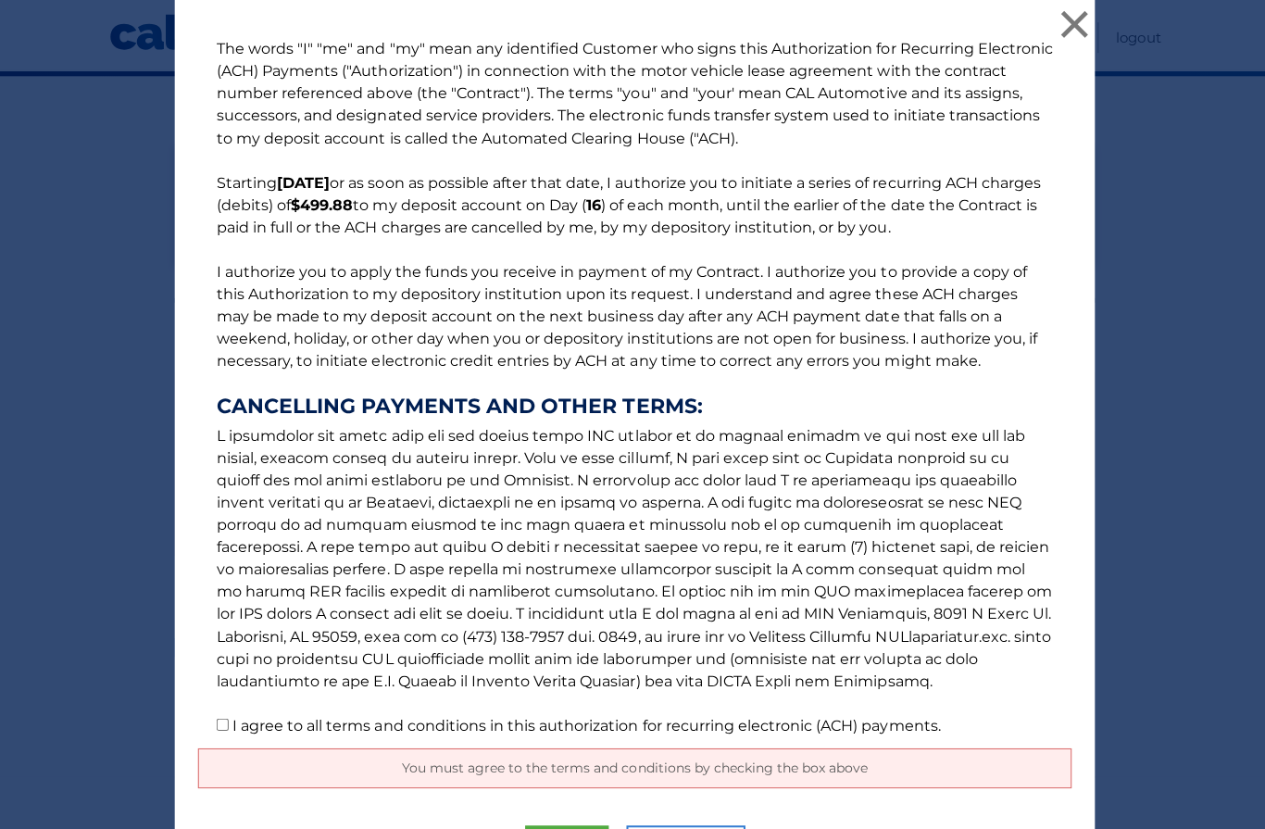
click at [224, 717] on input "I agree to all terms and conditions in this authorization for recurring electro…" at bounding box center [222, 722] width 12 height 12
checkbox input "true"
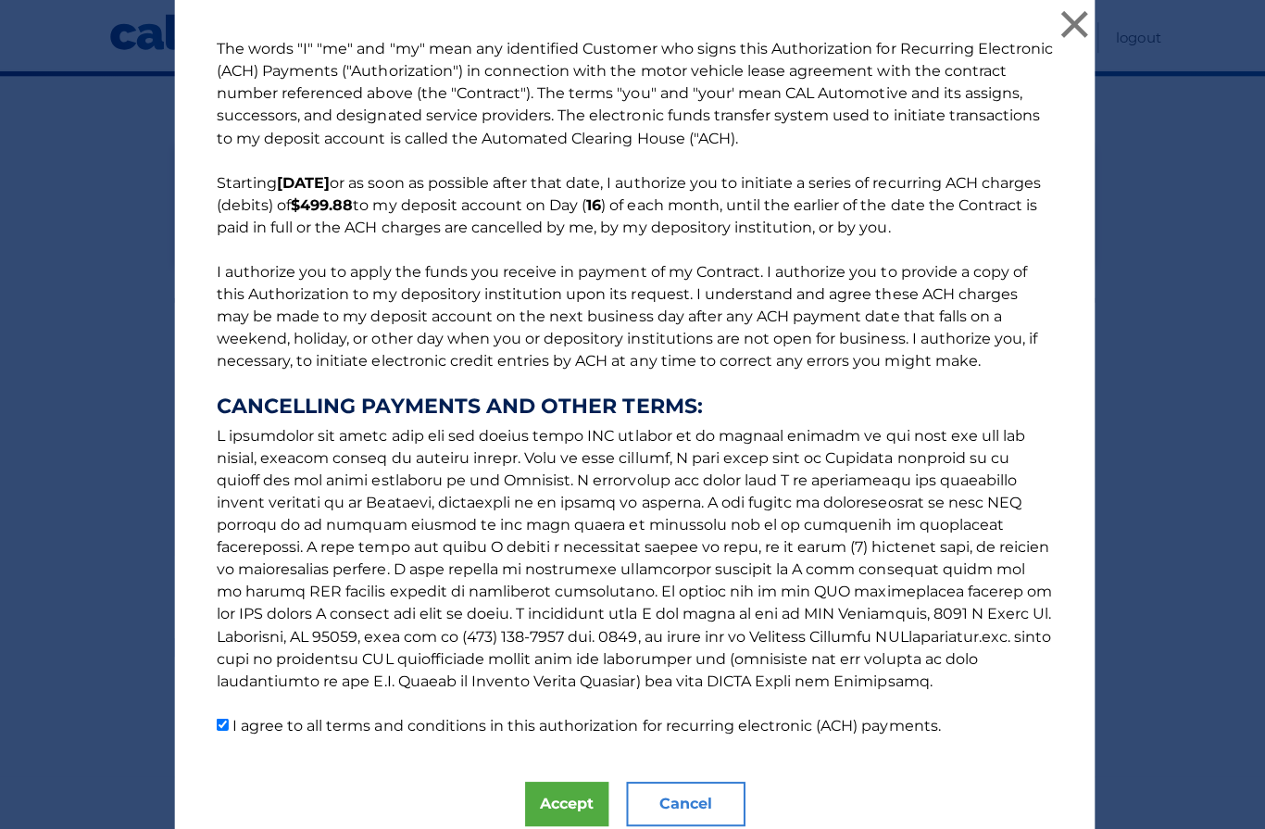
click at [540, 809] on button "Accept" at bounding box center [564, 801] width 83 height 44
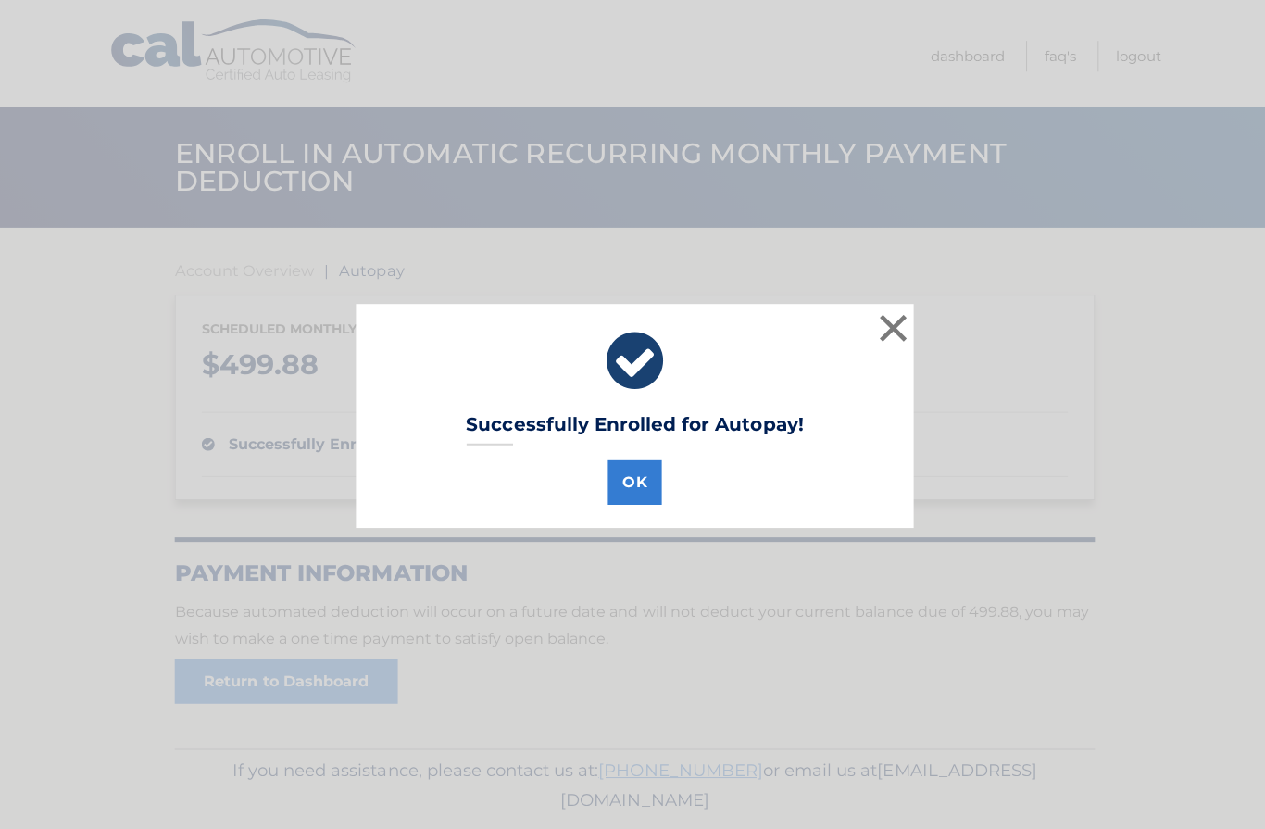
scroll to position [54, 0]
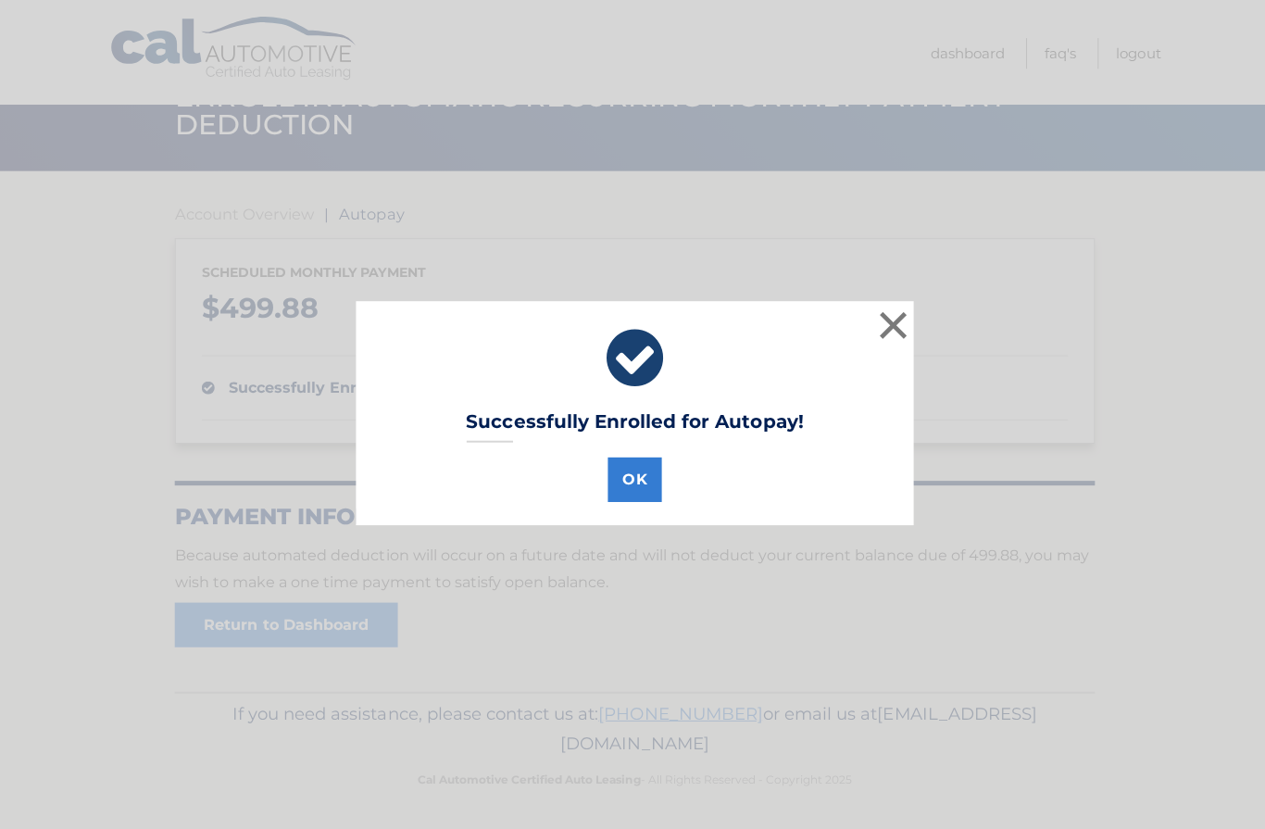
click at [633, 486] on button "OK" at bounding box center [633, 480] width 54 height 44
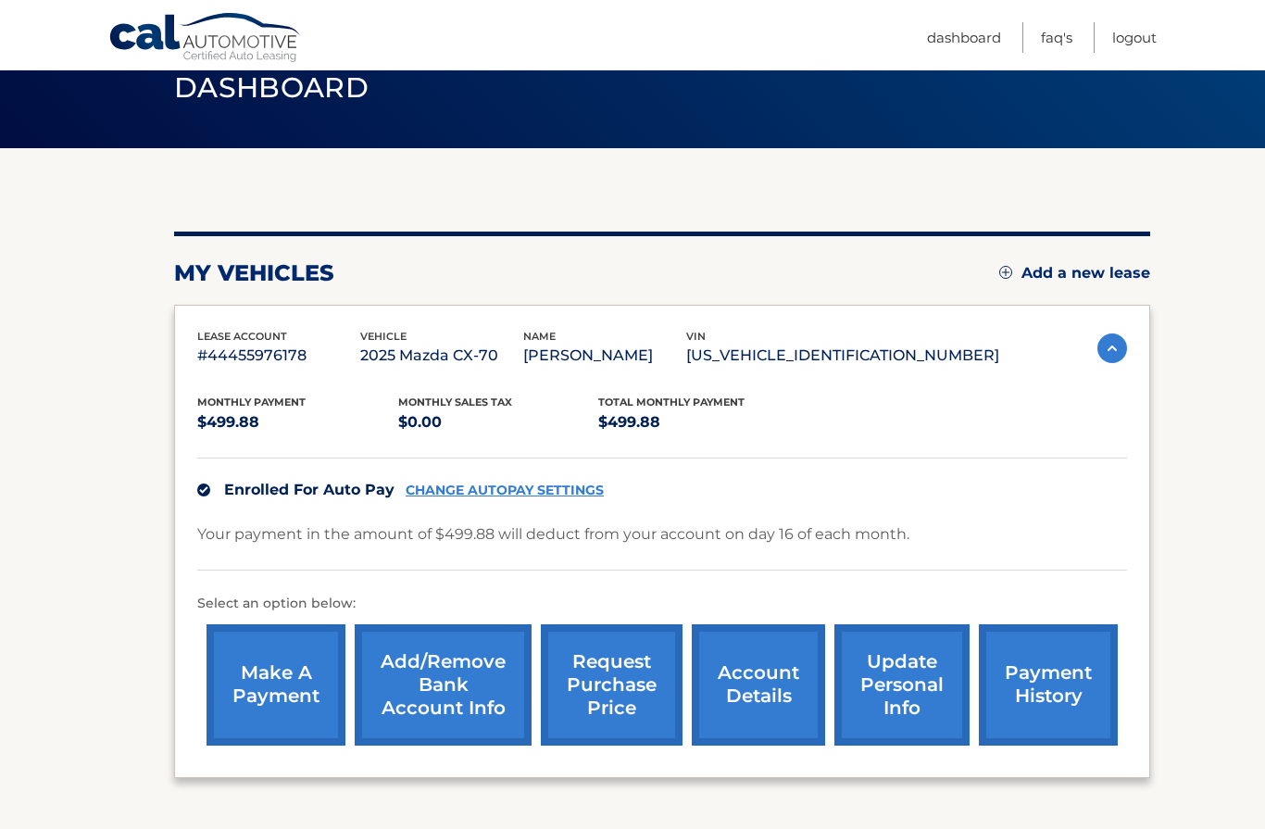
scroll to position [78, 0]
click at [958, 40] on link "Dashboard" at bounding box center [964, 37] width 74 height 31
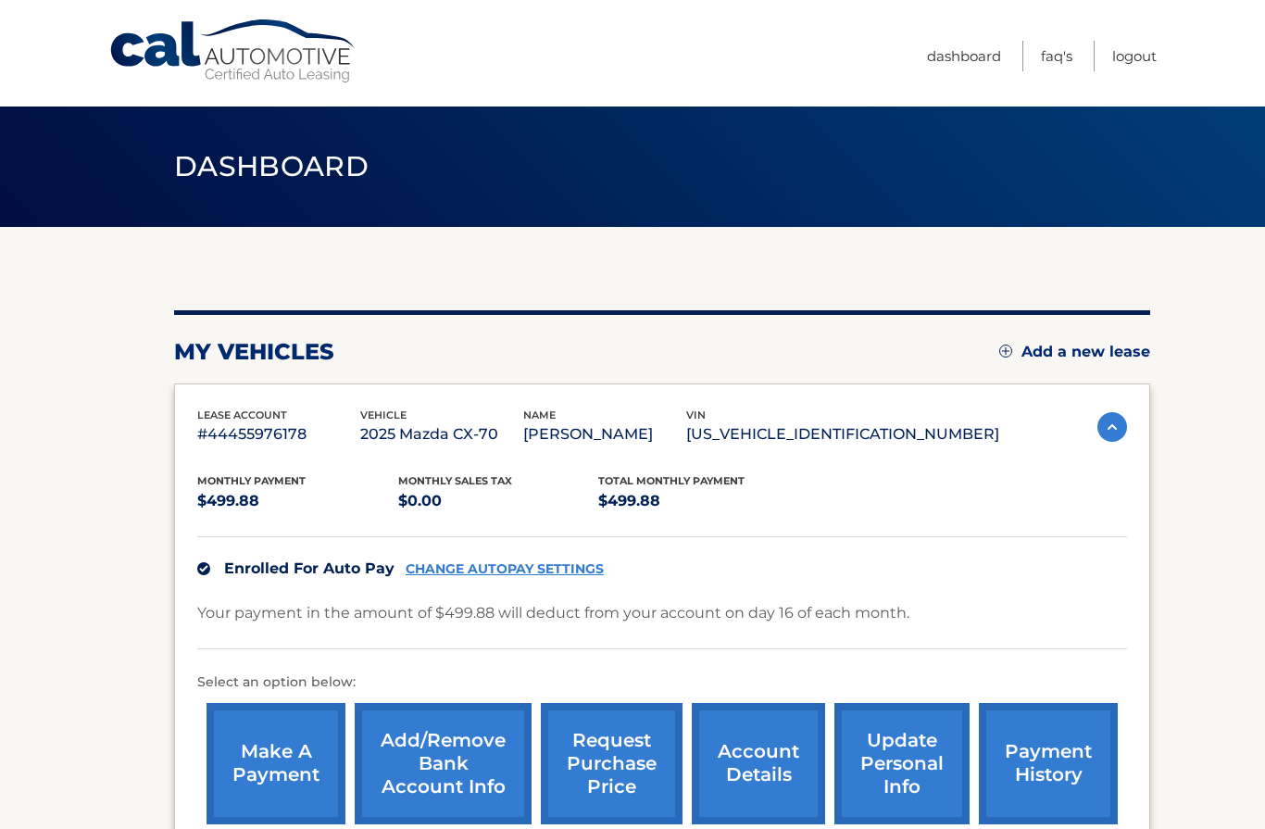
click at [192, 63] on link "Cal Automotive" at bounding box center [233, 52] width 250 height 66
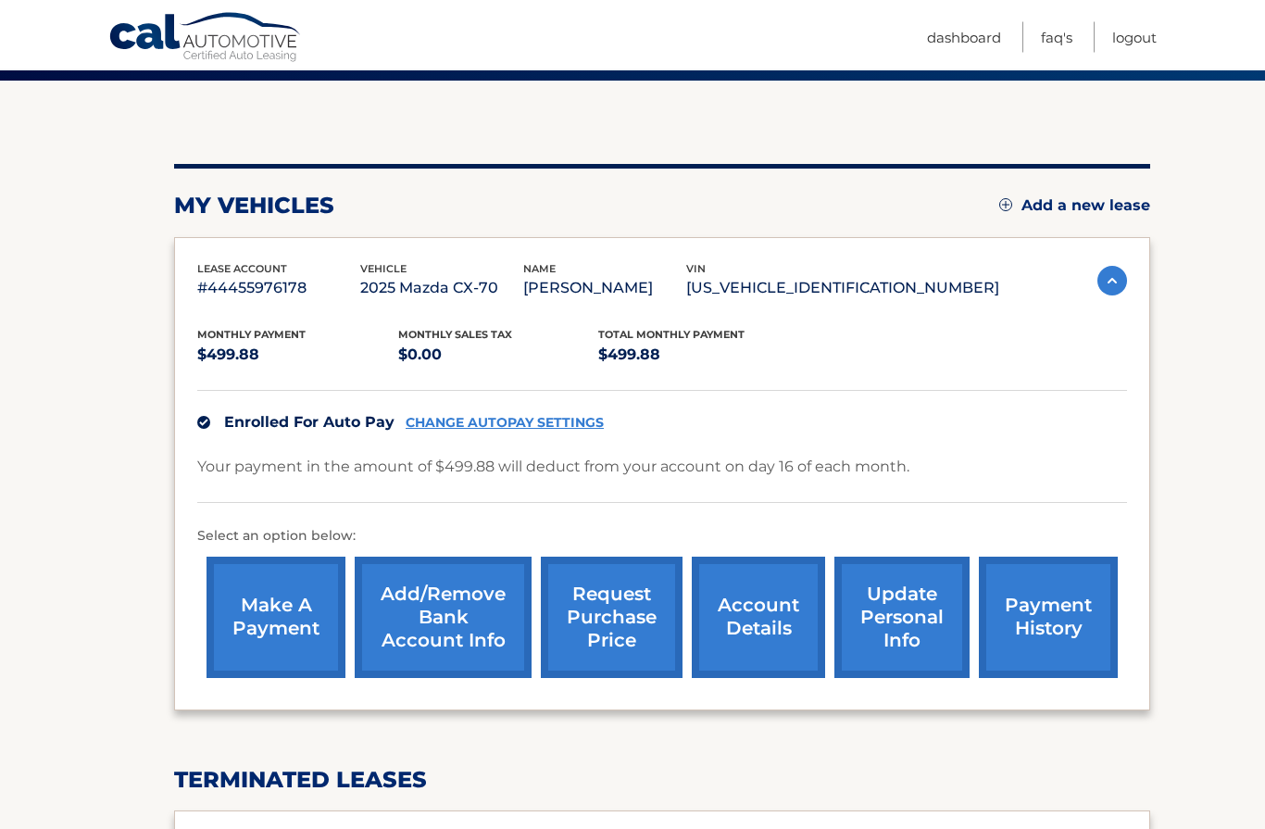
scroll to position [140, 0]
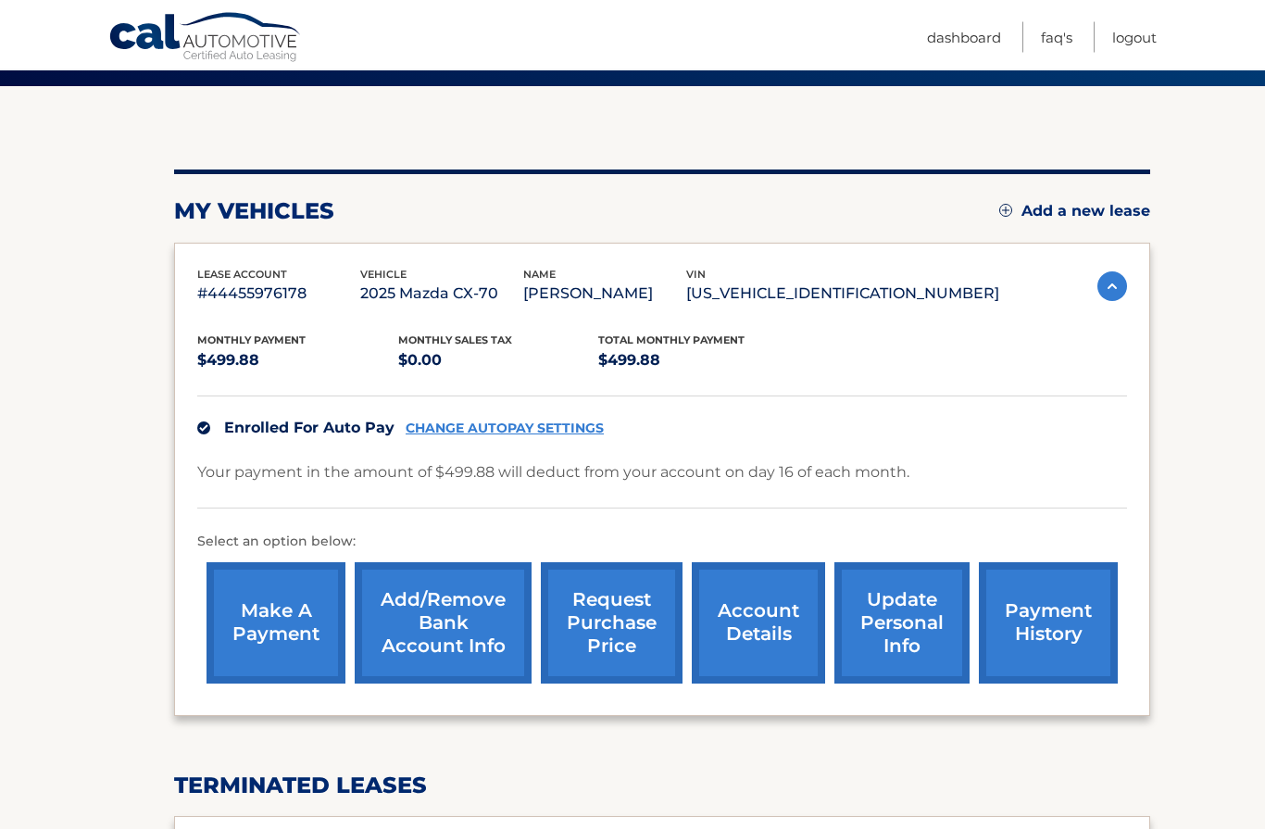
click at [48, 565] on section "my vehicles Add a new lease lease account #44455976178 vehicle 2025 Mazda CX-70…" at bounding box center [632, 604] width 1265 height 1035
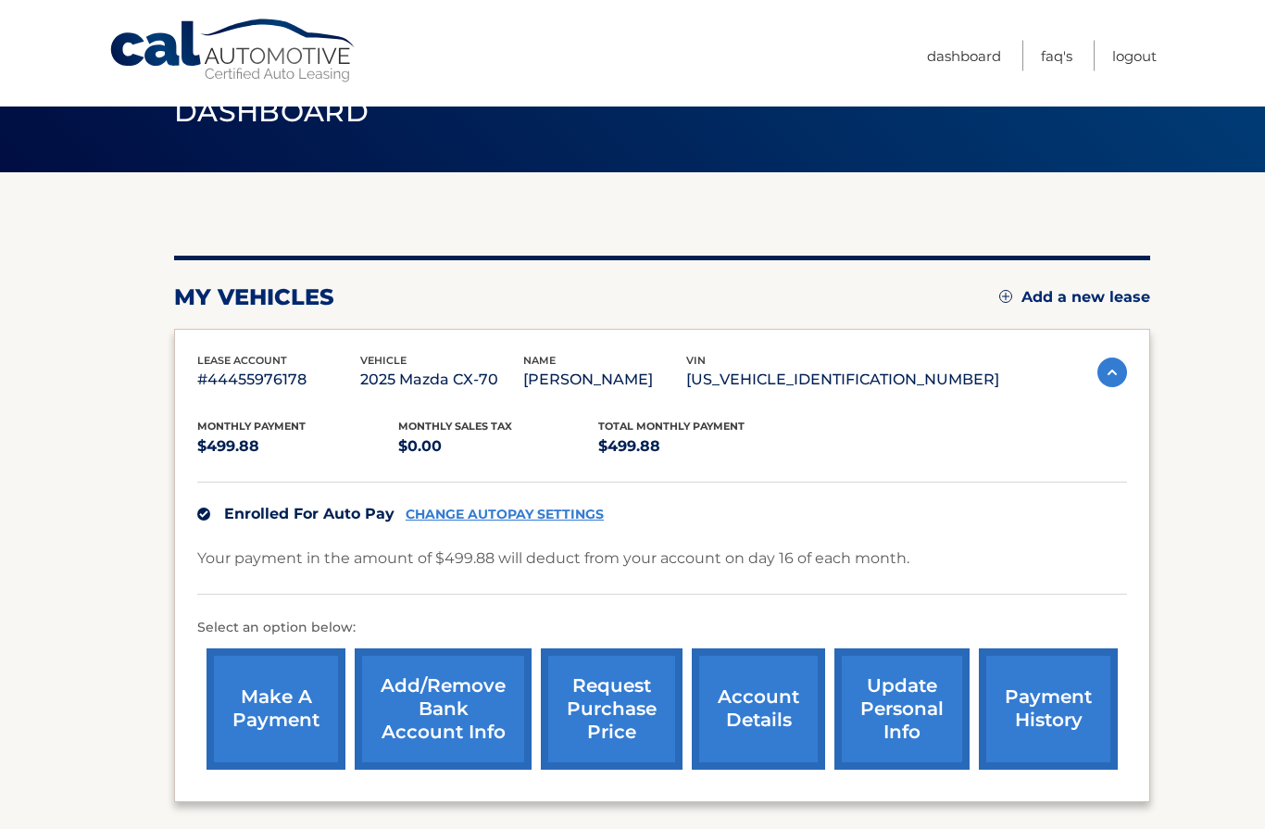
scroll to position [50, 0]
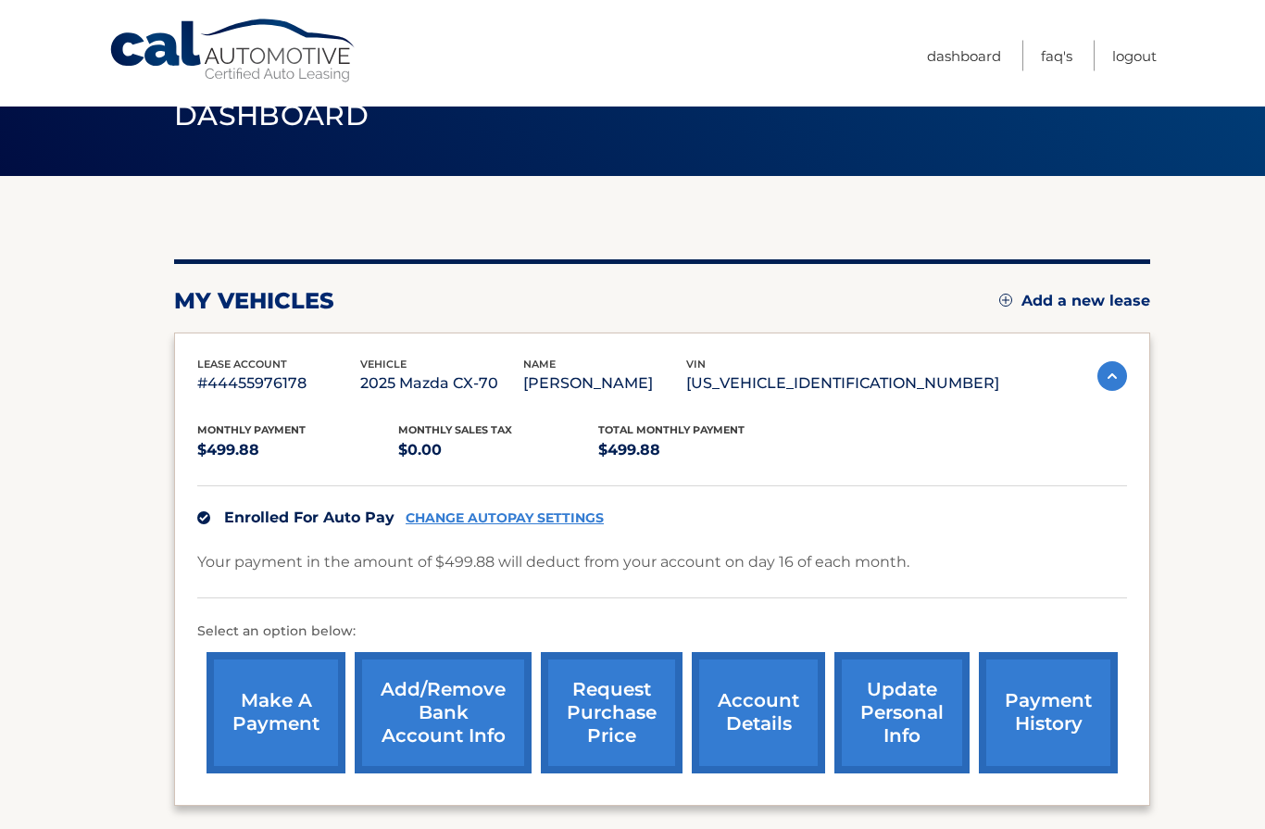
click at [46, 563] on section "my vehicles Add a new lease lease account #44455976178 vehicle 2025 Mazda CX-70…" at bounding box center [632, 694] width 1265 height 1035
click at [50, 560] on section "my vehicles Add a new lease lease account #44455976178 vehicle 2025 Mazda CX-70…" at bounding box center [632, 694] width 1265 height 1035
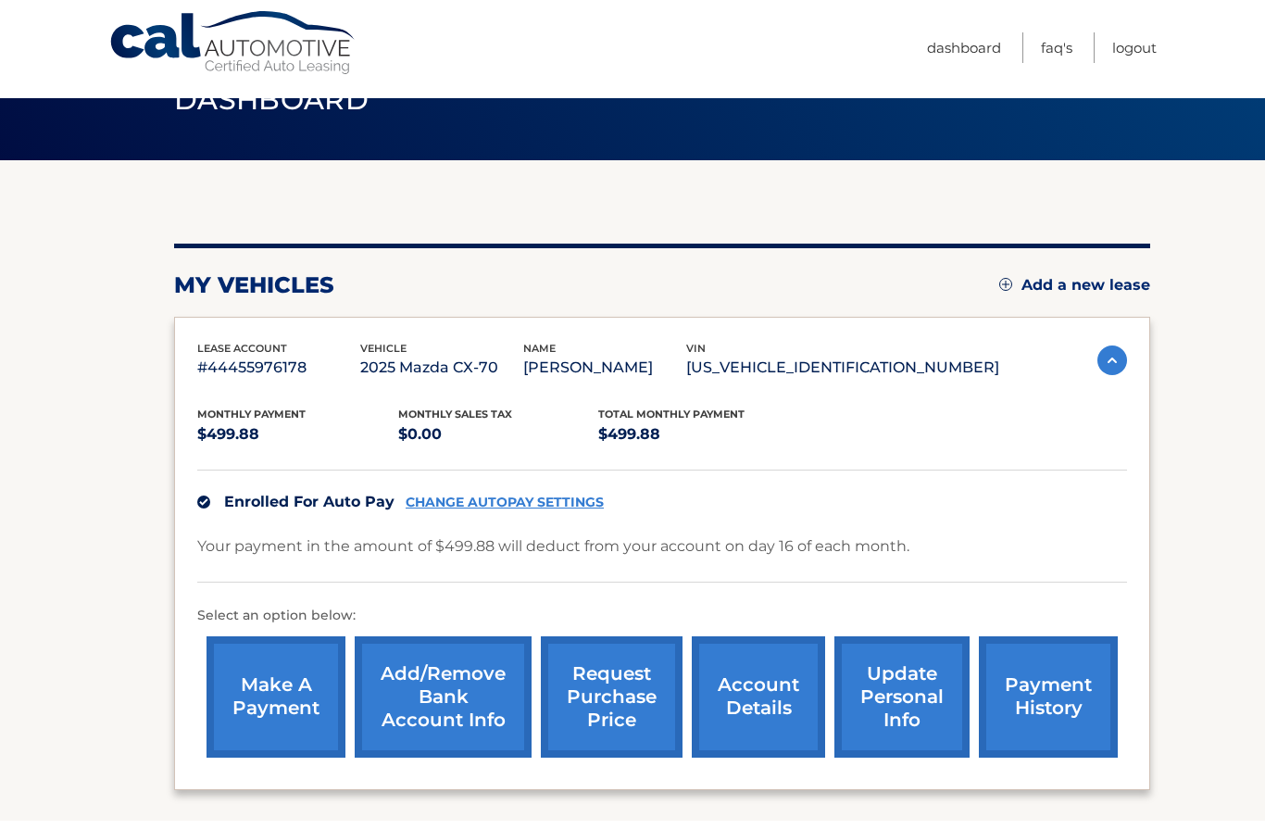
scroll to position [70, 0]
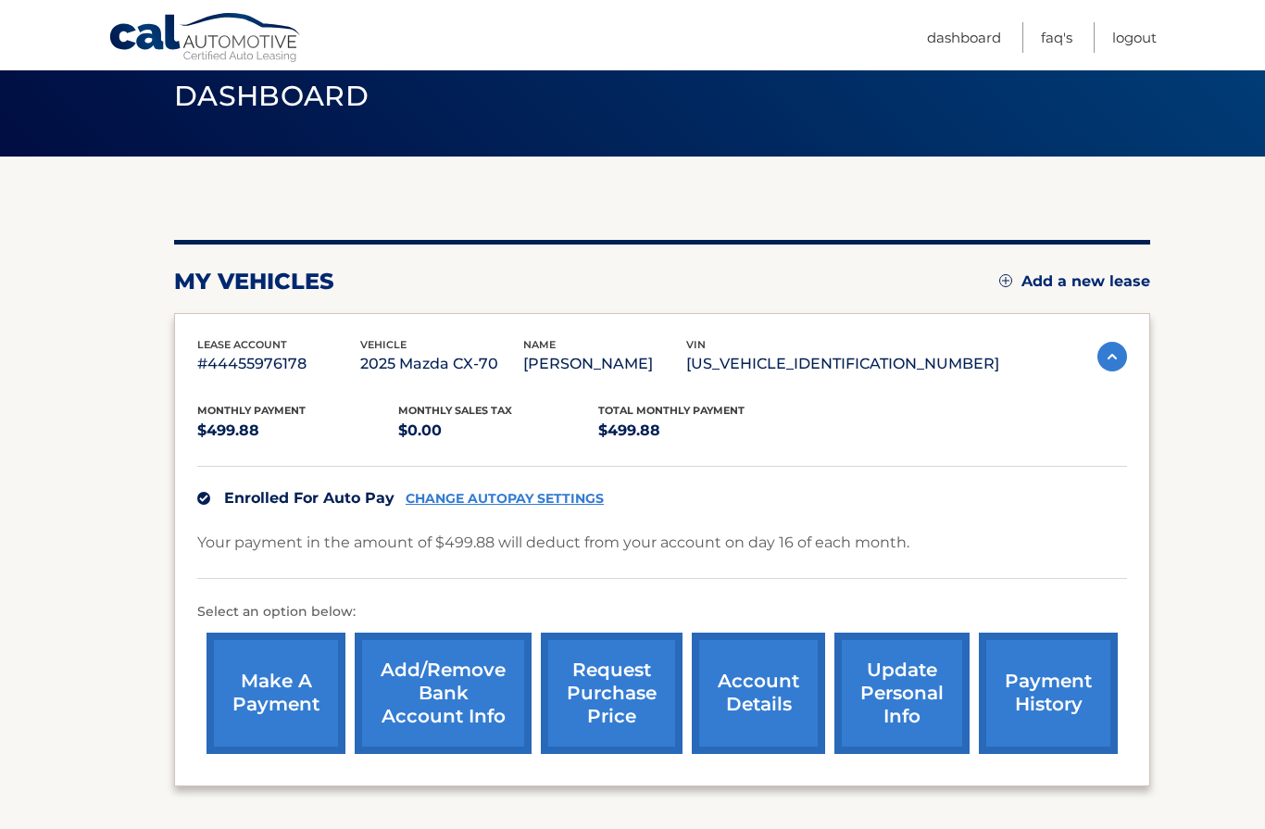
click at [1116, 39] on link "Logout" at bounding box center [1134, 37] width 44 height 31
